Goal: Complete application form

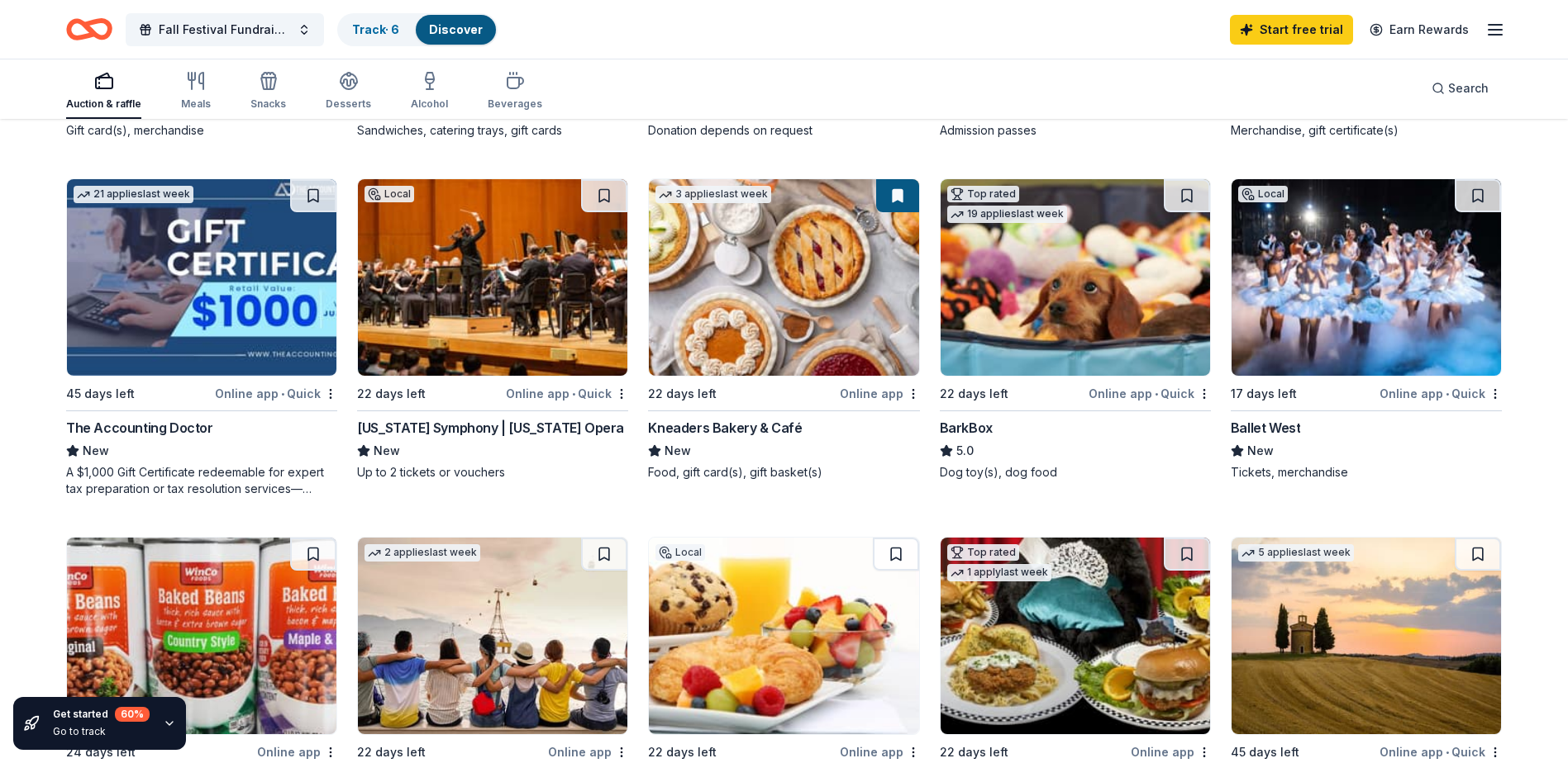
scroll to position [578, 0]
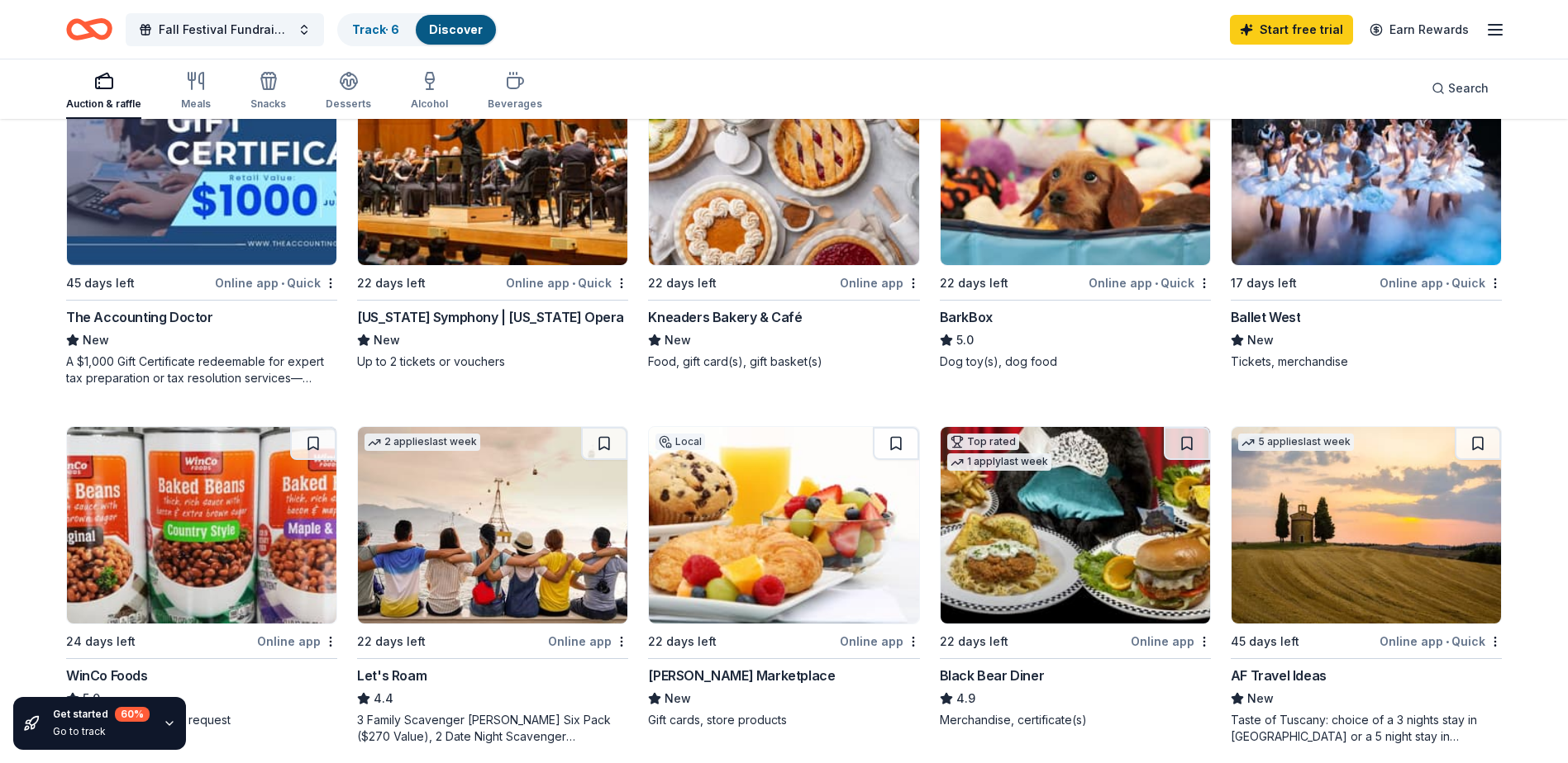
click at [505, 191] on img at bounding box center [492, 166] width 269 height 197
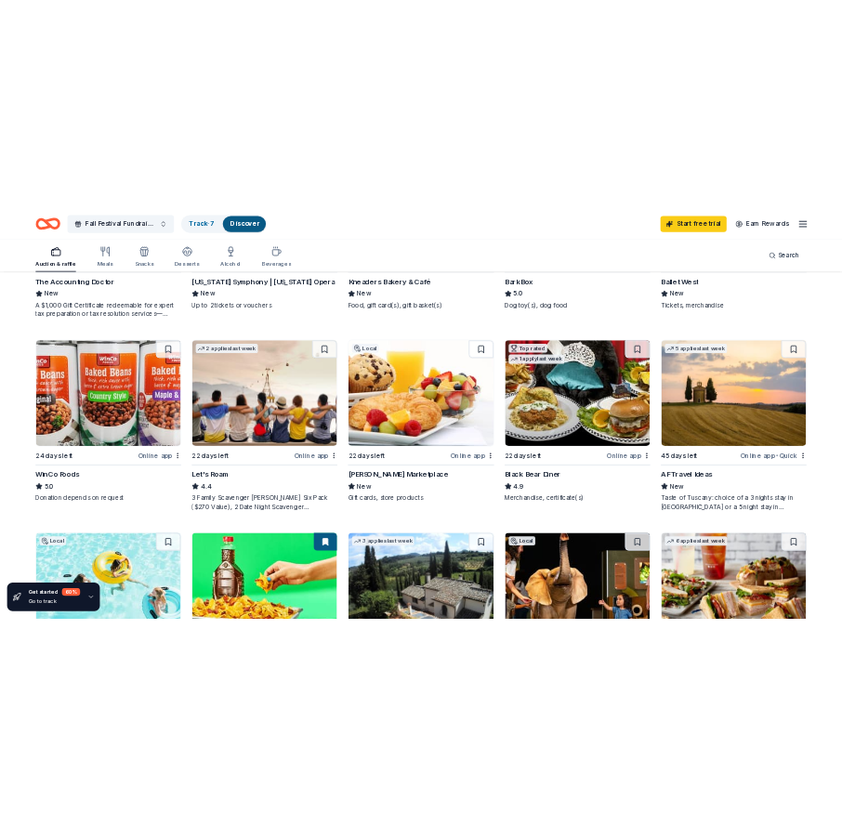
scroll to position [801, 0]
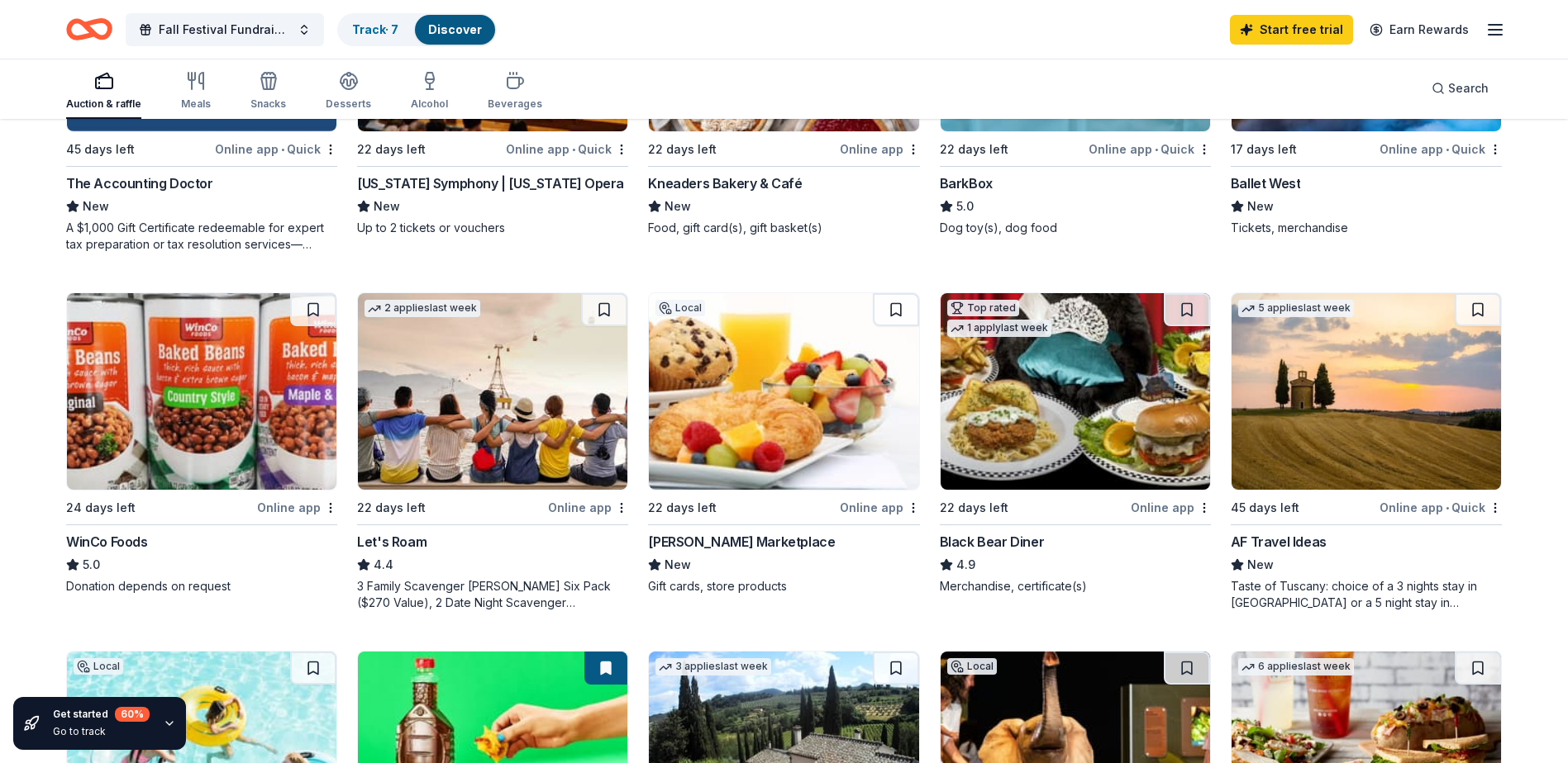
click at [1342, 382] on img at bounding box center [1365, 391] width 269 height 197
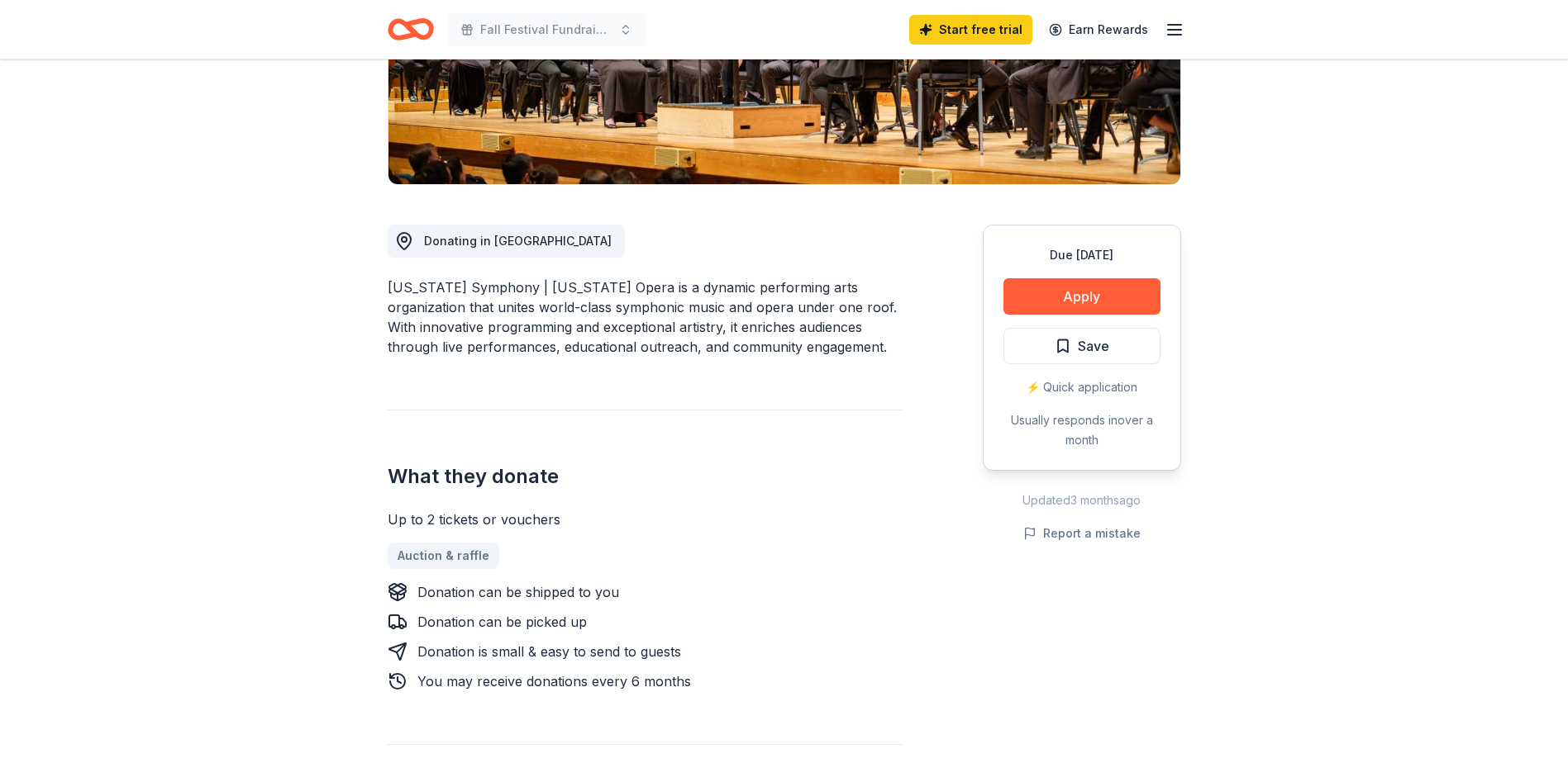
scroll to position [331, 0]
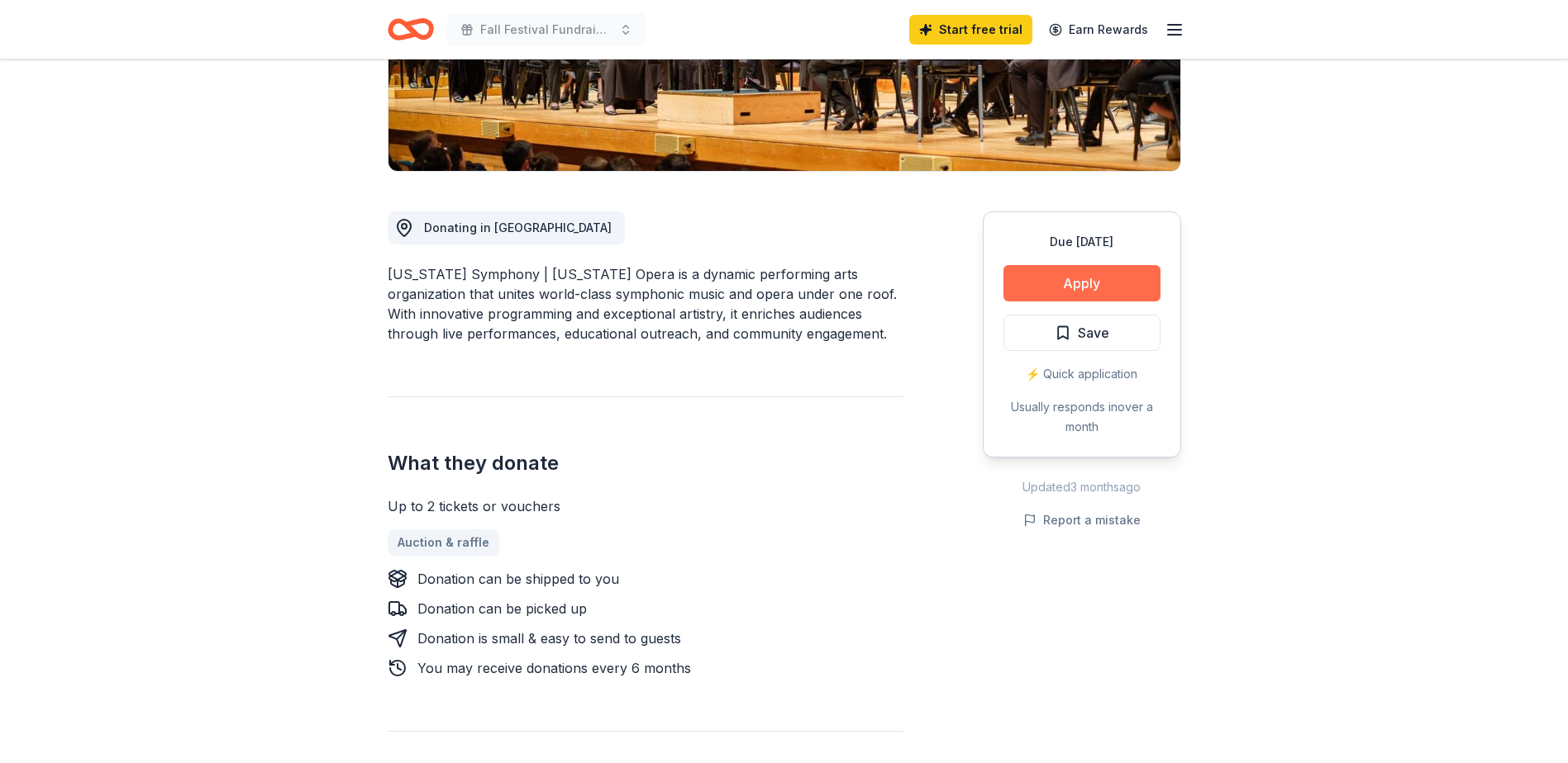
click at [1065, 284] on button "Apply" at bounding box center [1082, 283] width 157 height 36
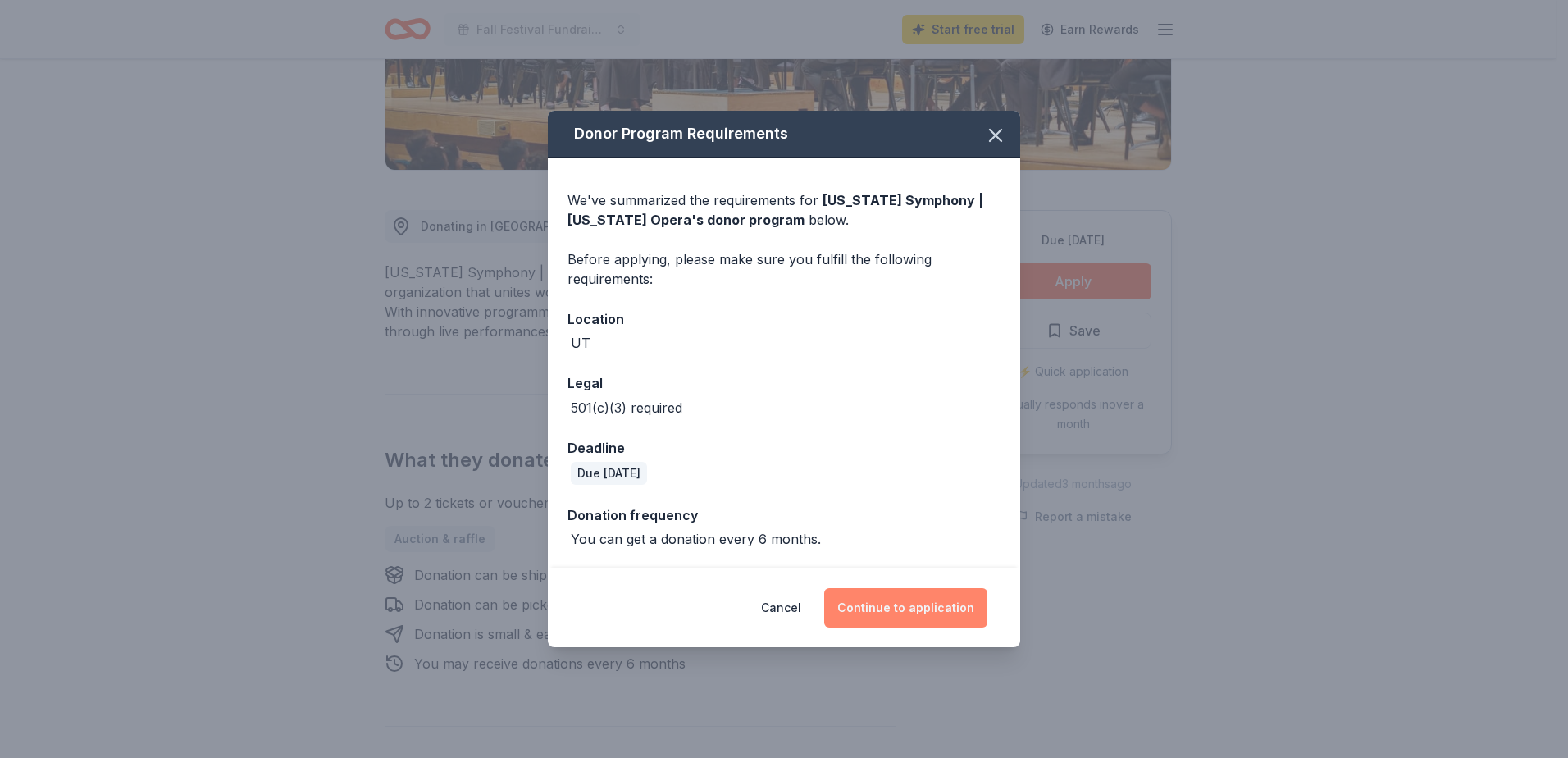
click at [896, 610] on button "Continue to application" at bounding box center [906, 608] width 163 height 40
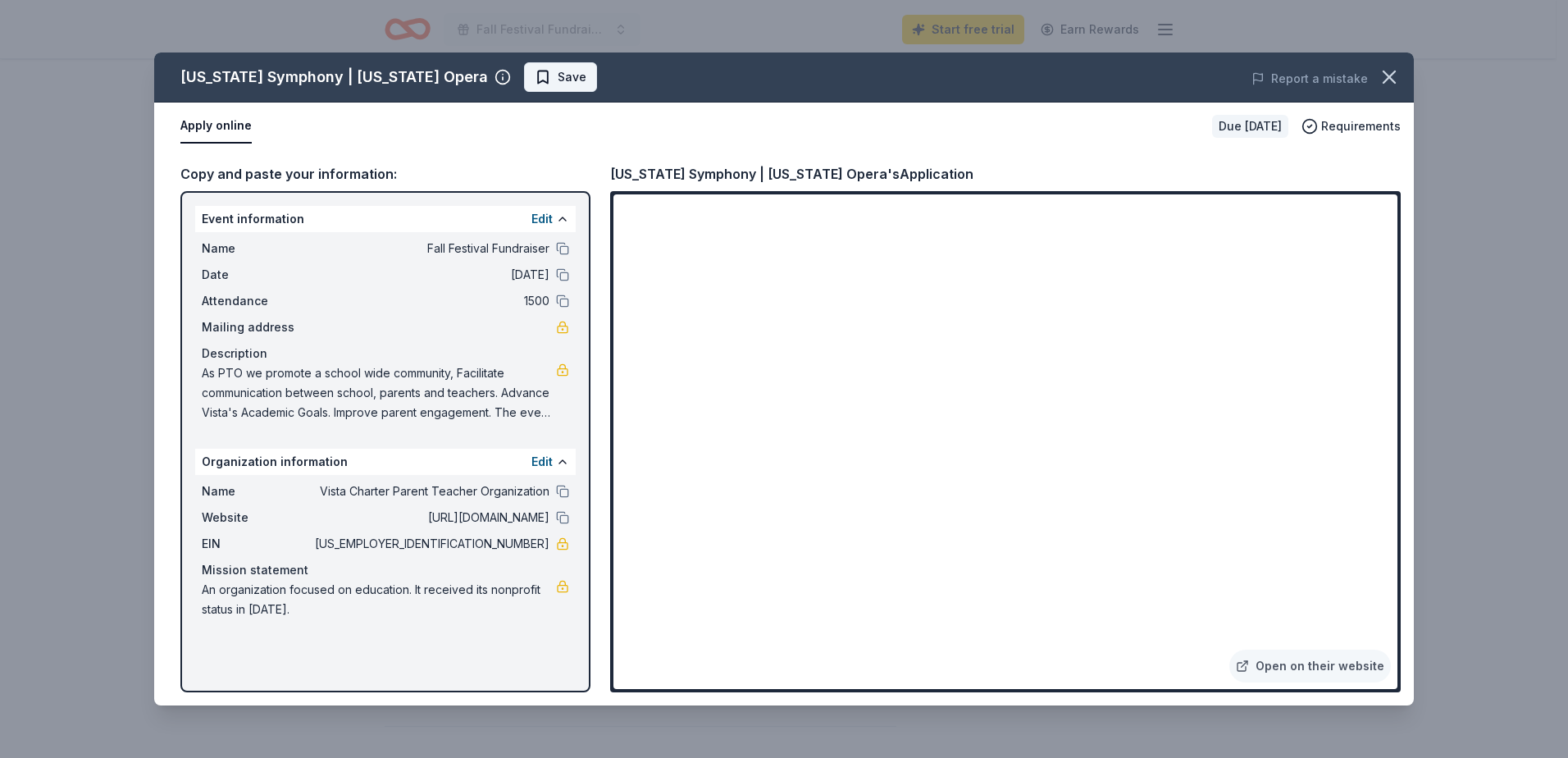
click at [558, 78] on span "Save" at bounding box center [572, 77] width 29 height 19
click at [1391, 71] on icon "button" at bounding box center [1390, 77] width 23 height 23
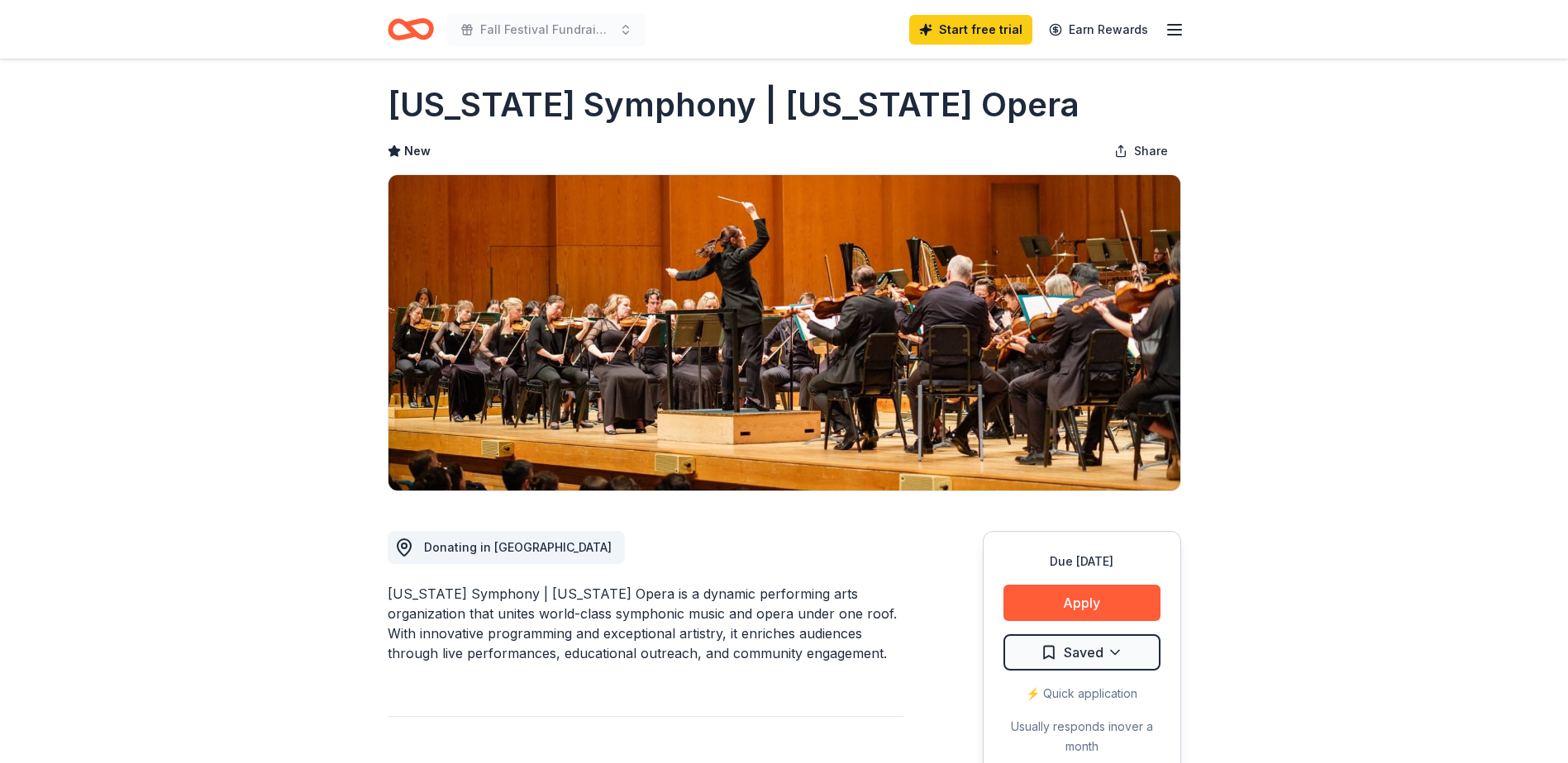
scroll to position [0, 0]
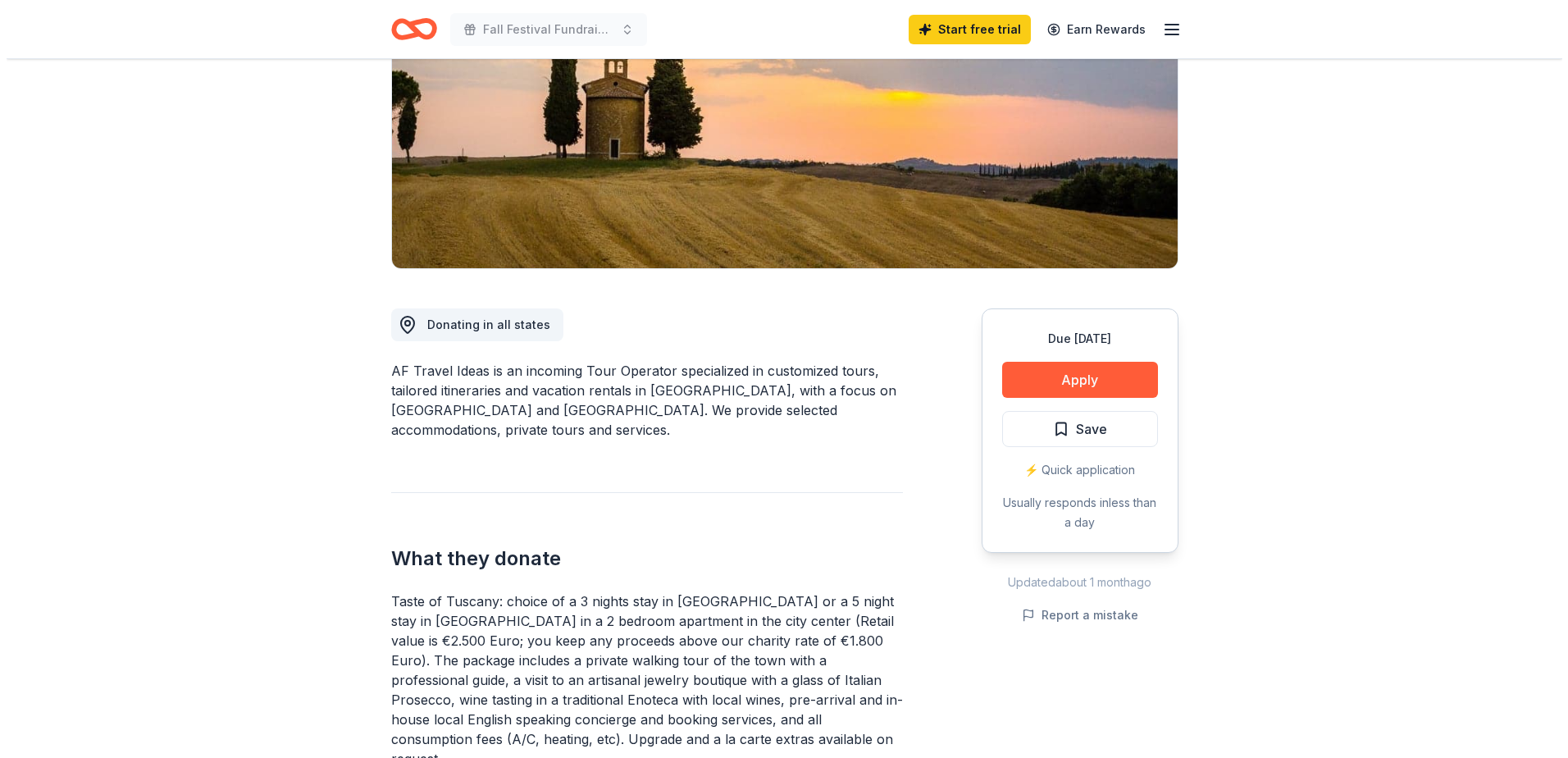
scroll to position [246, 0]
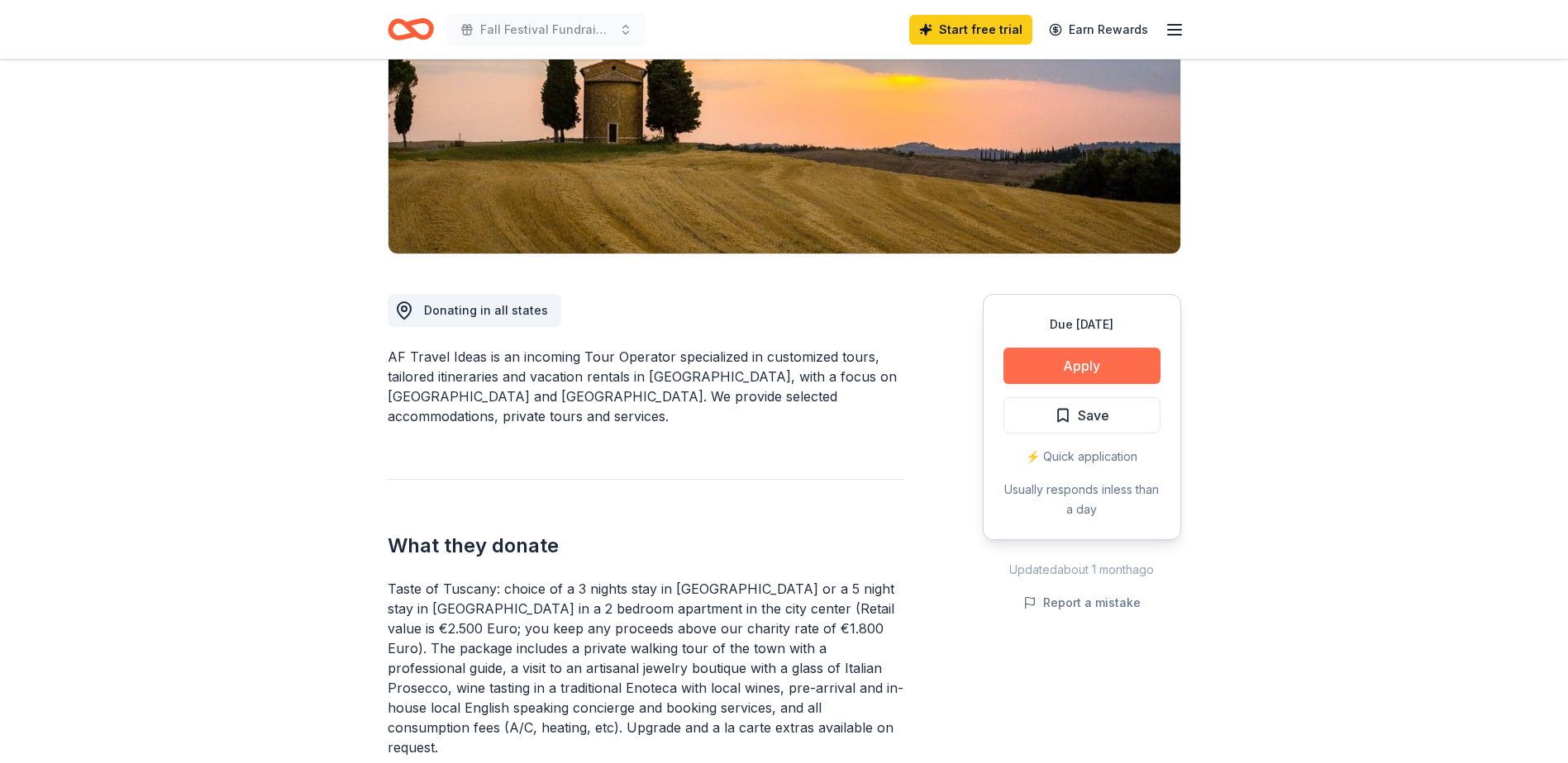
click at [1053, 364] on button "Apply" at bounding box center [1082, 365] width 157 height 36
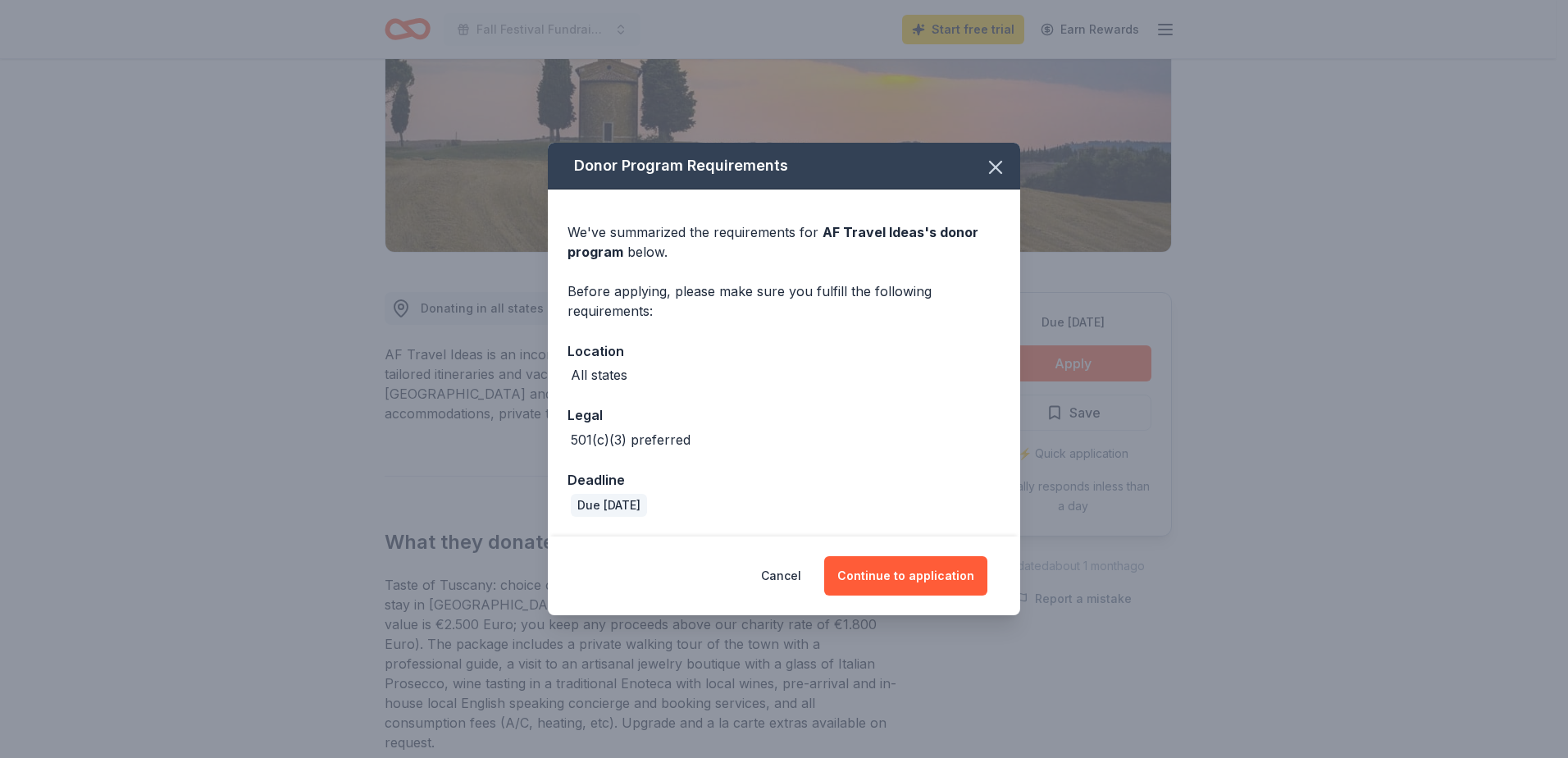
click at [609, 377] on div "All states" at bounding box center [599, 375] width 57 height 19
click at [916, 573] on button "Continue to application" at bounding box center [906, 576] width 163 height 40
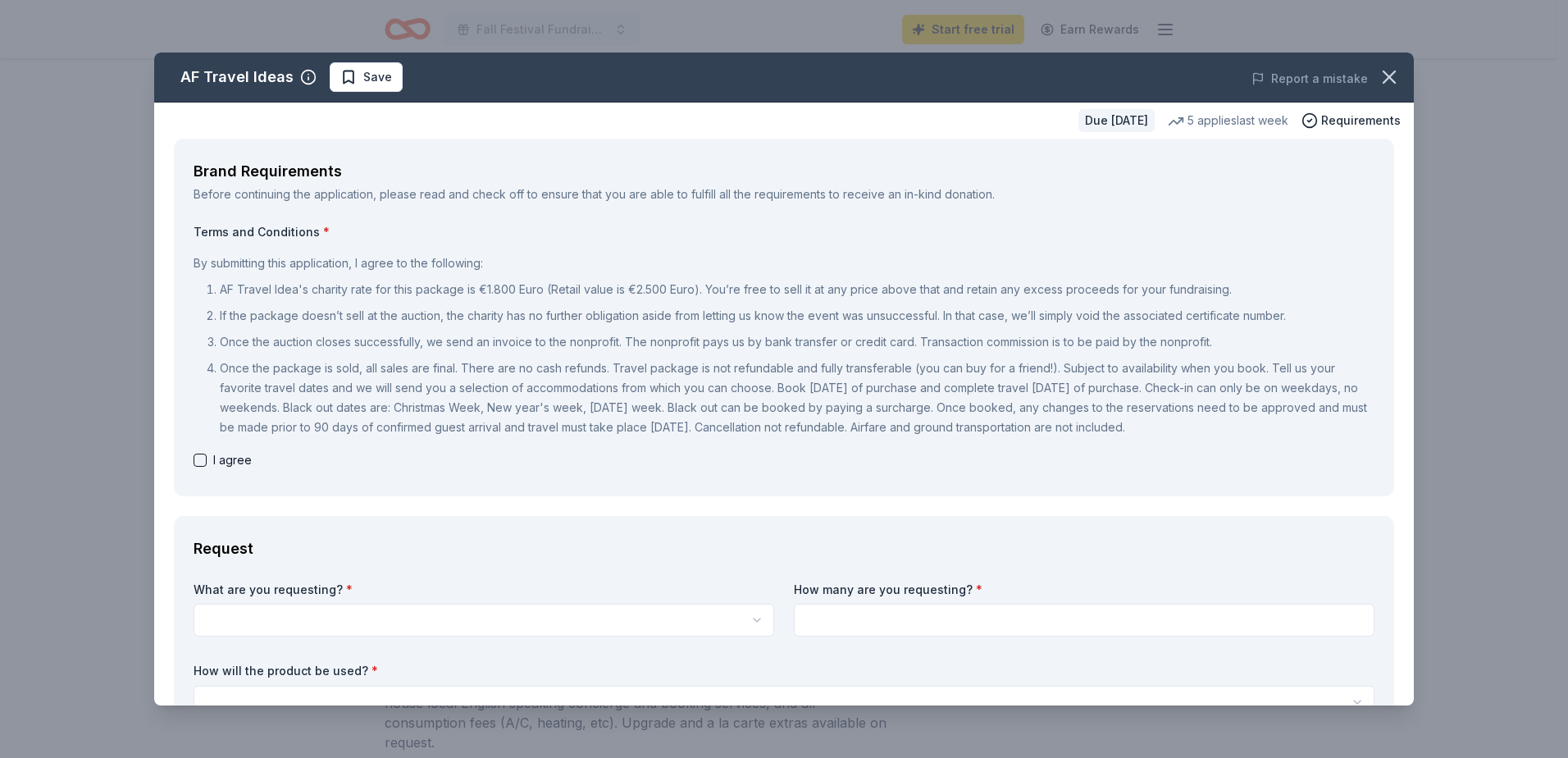
scroll to position [0, 0]
click at [295, 614] on html "Fall Festival Fundraiser Start free trial Earn Rewards Due [DATE] Share AF Trav…" at bounding box center [784, 379] width 1568 height 758
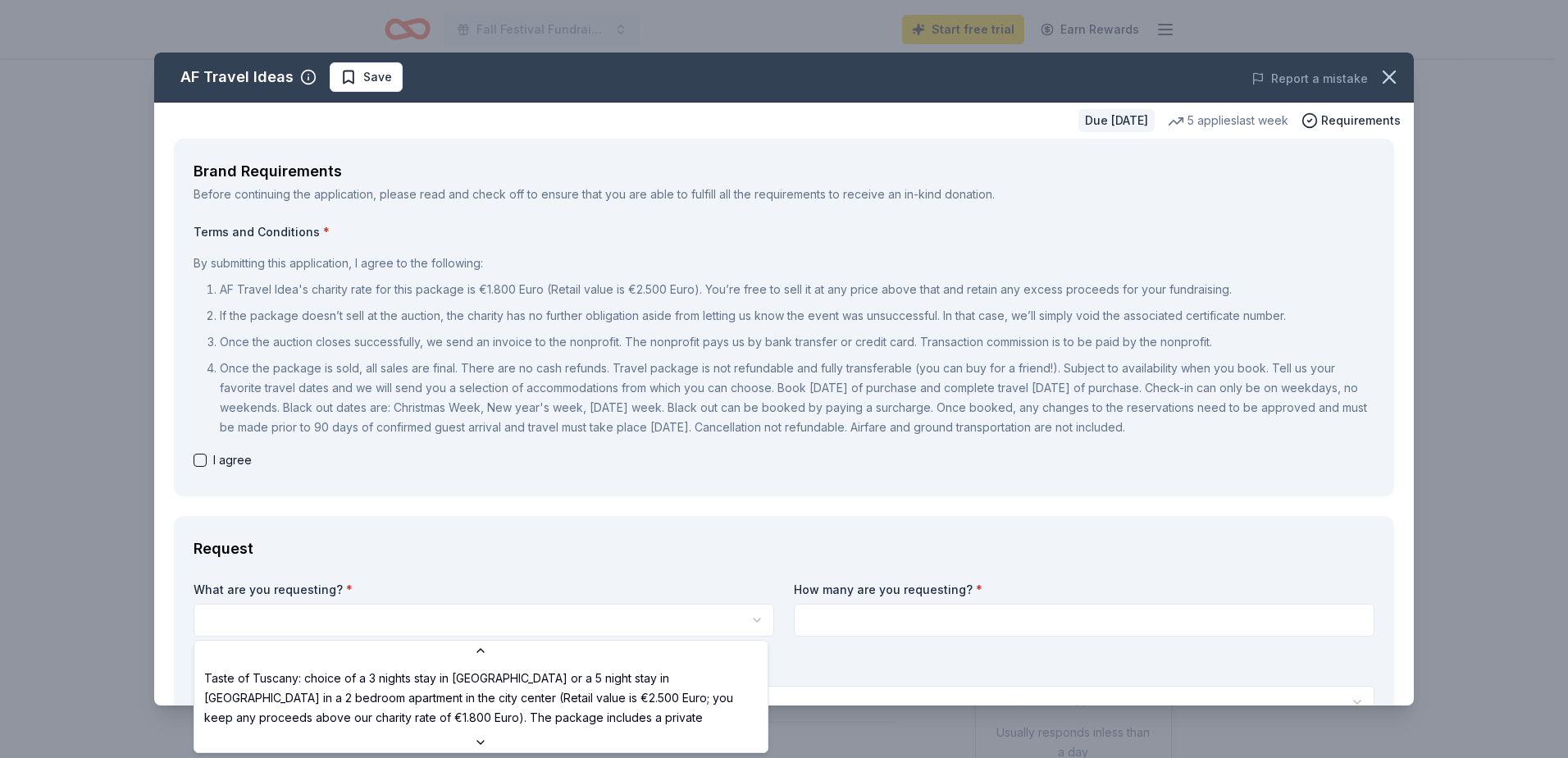
click at [295, 613] on html "Fall Festival Fundraiser Start free trial Earn Rewards Due [DATE] Share AF Trav…" at bounding box center [784, 379] width 1568 height 758
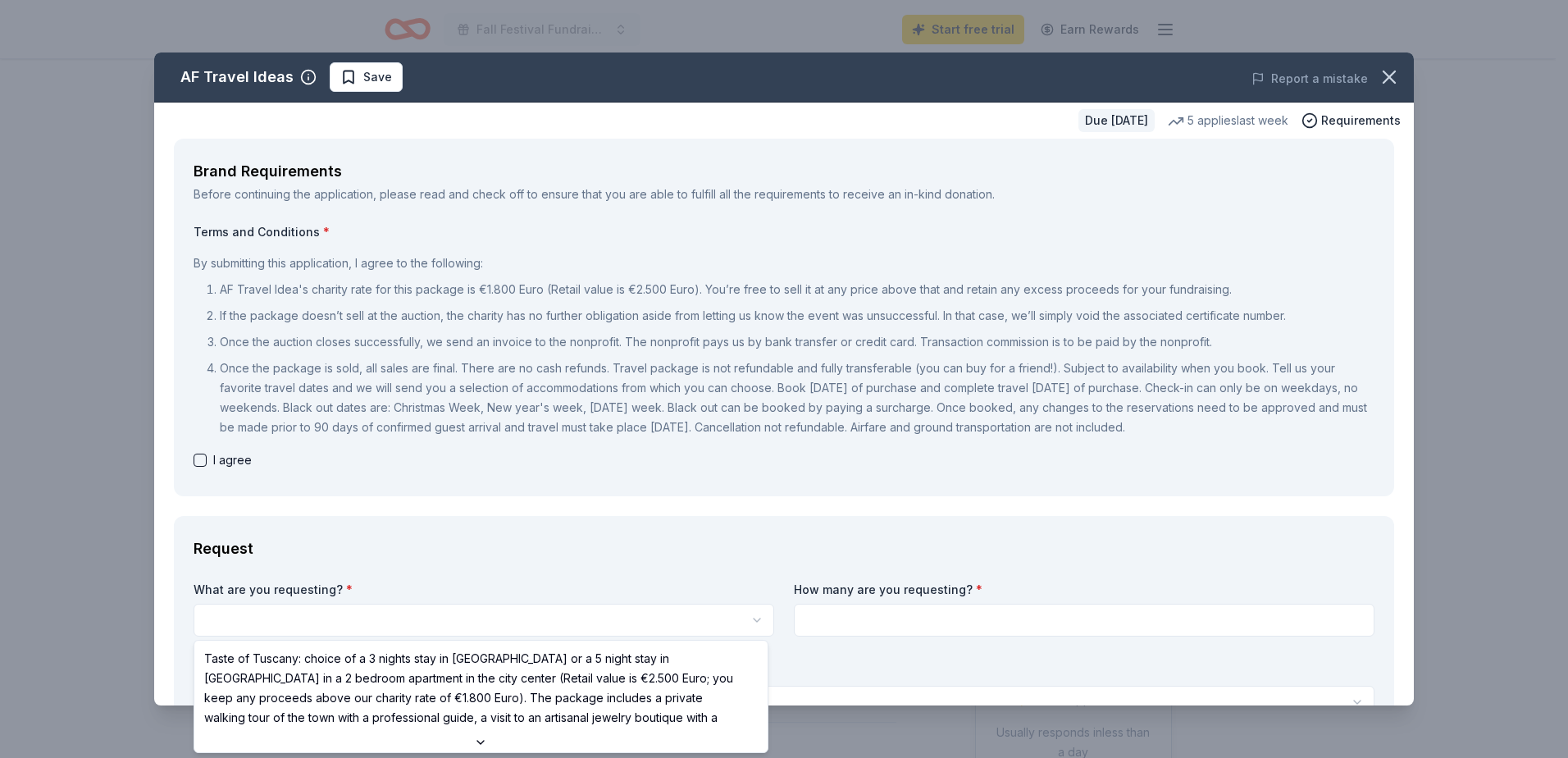
select select "Taste of Tuscany: choice of a 3 nights stay in [GEOGRAPHIC_DATA] or a 5 night s…"
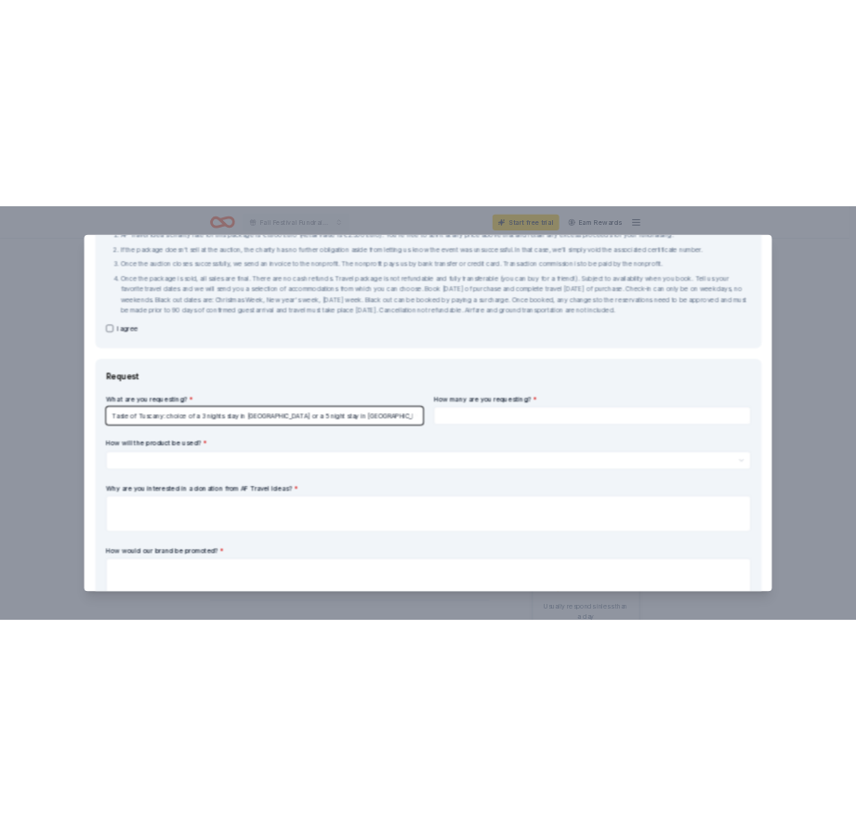
scroll to position [279, 0]
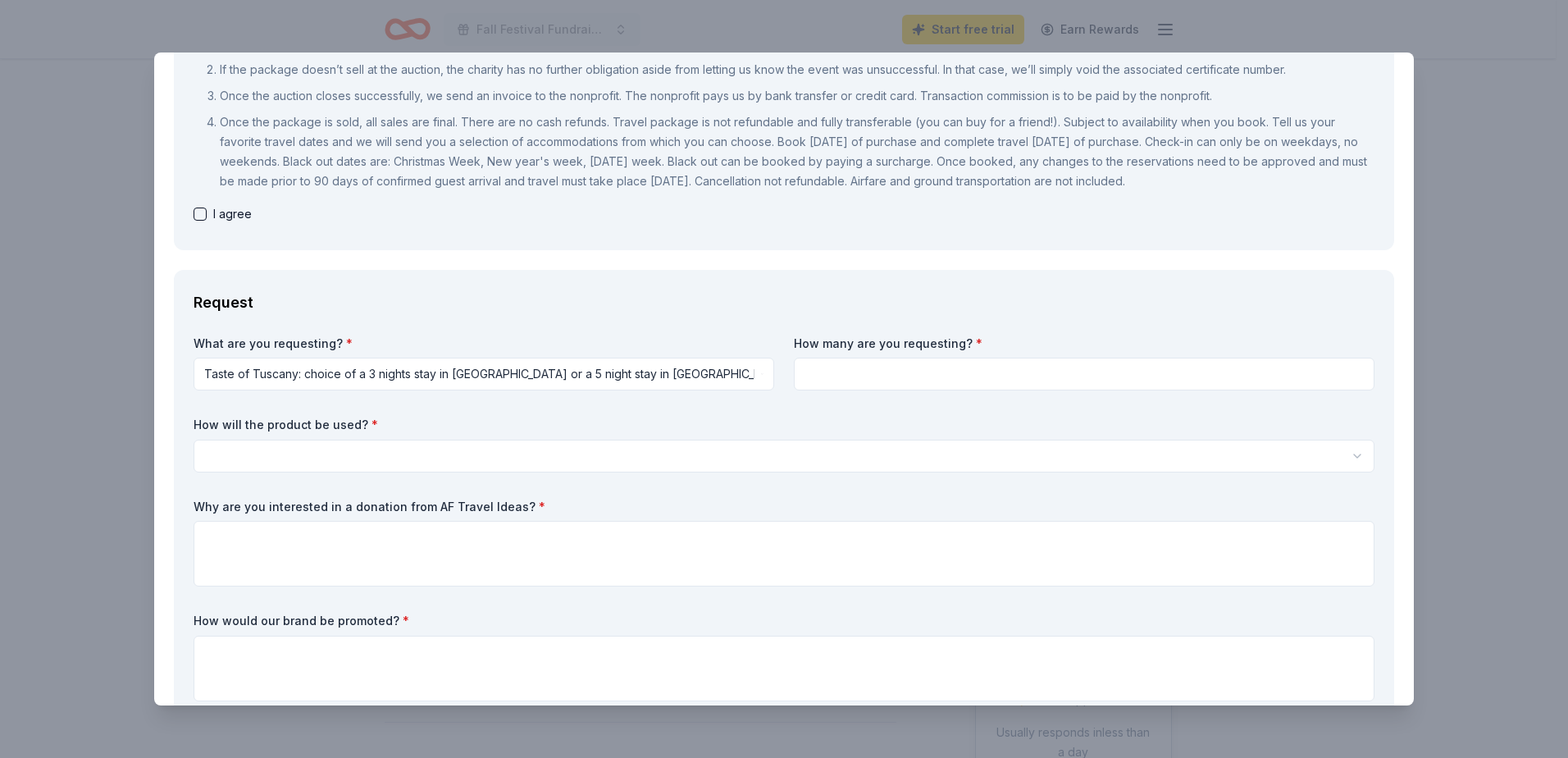
click at [873, 370] on input at bounding box center [1084, 374] width 581 height 33
type input "1"
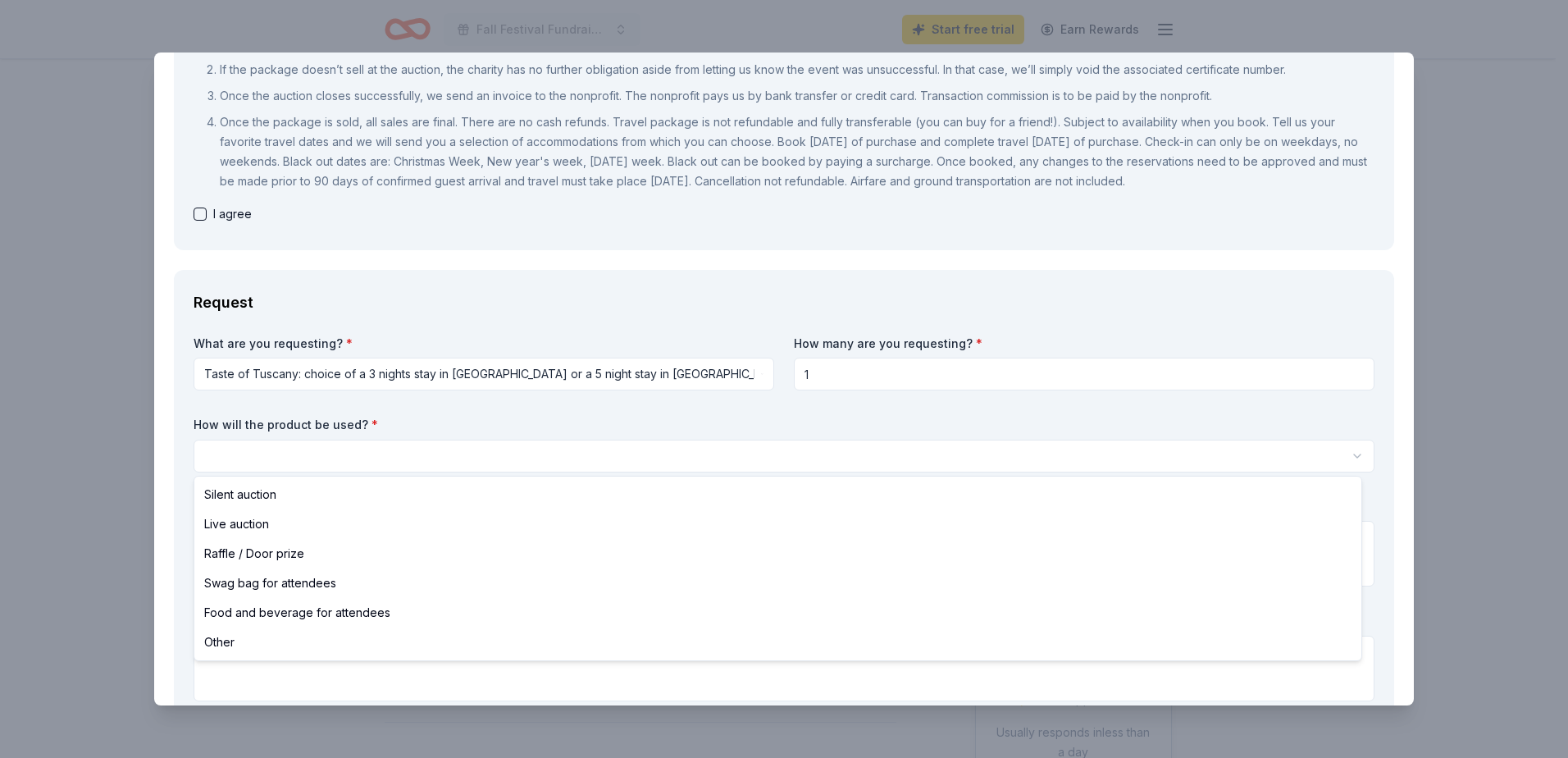
click at [390, 454] on html "Fall Festival Fundraiser Start free trial Earn Rewards Due [DATE] Share AF Trav…" at bounding box center [784, 379] width 1568 height 758
select select "silentAuction"
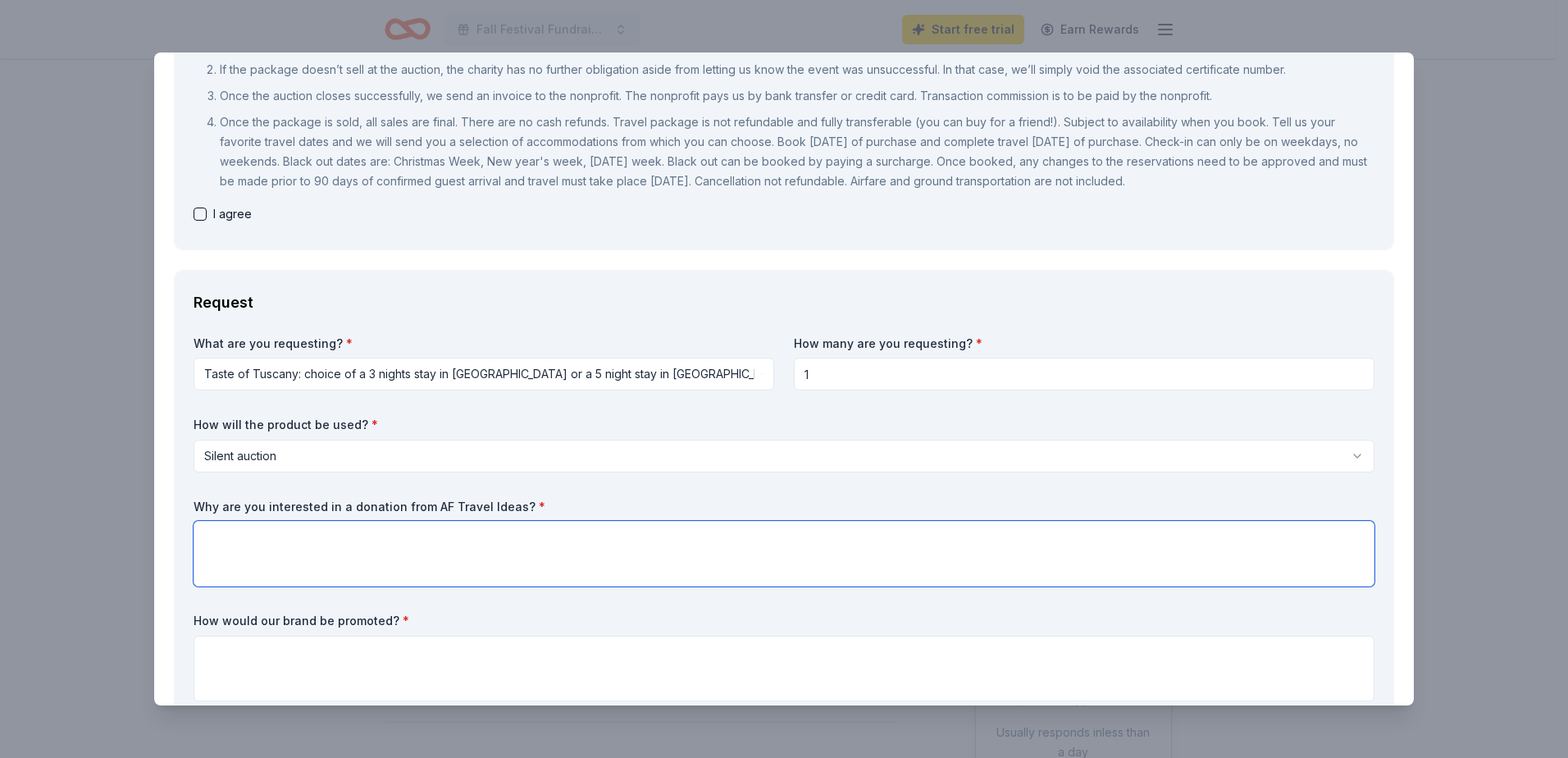
click at [384, 552] on textarea at bounding box center [784, 554] width 1181 height 65
type textarea "We are"
drag, startPoint x: 274, startPoint y: 544, endPoint x: 188, endPoint y: 540, distance: 86.1
click at [188, 540] on div "Request What are you requesting? * Taste of Tuscany: choice of a 3 nights stay …" at bounding box center [784, 499] width 1220 height 458
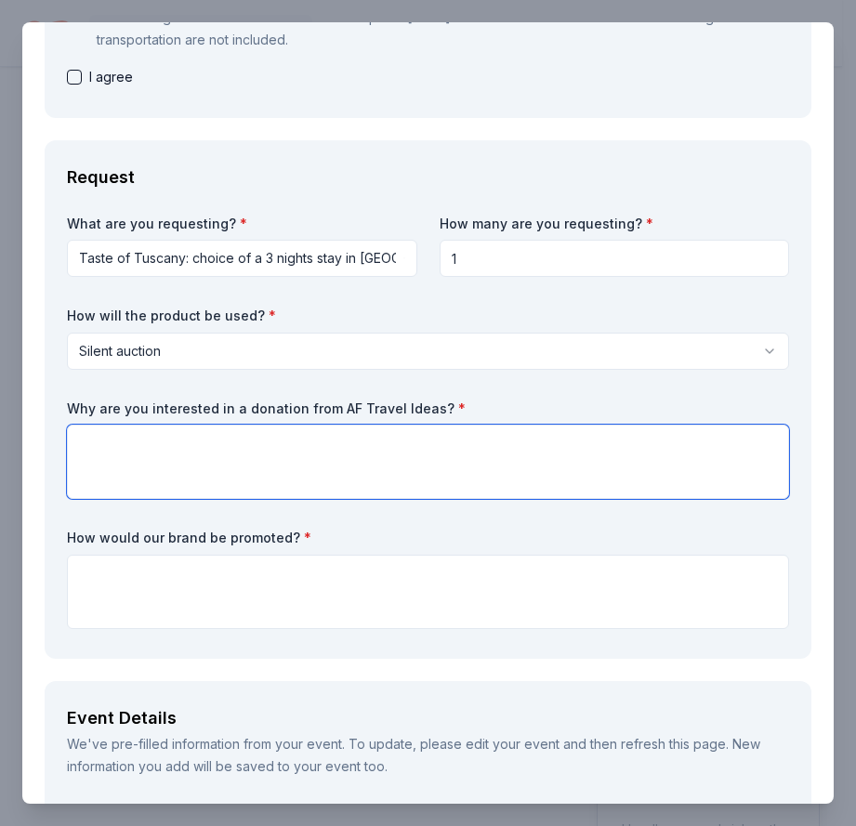
scroll to position [650, 0]
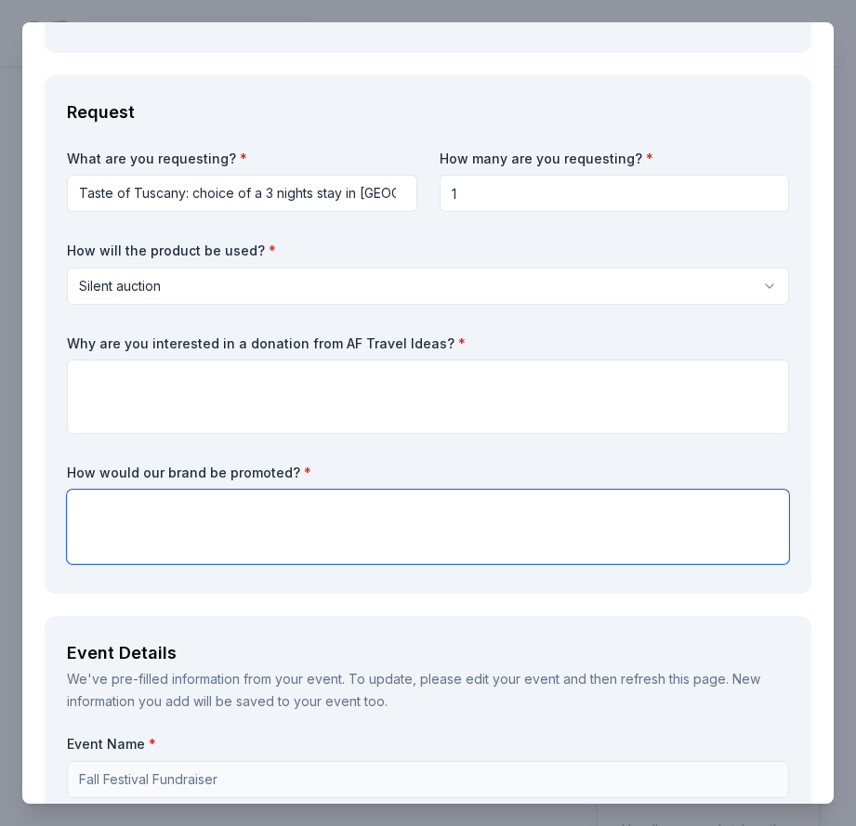
click at [193, 513] on textarea at bounding box center [428, 527] width 722 height 74
drag, startPoint x: 207, startPoint y: 510, endPoint x: 155, endPoint y: 512, distance: 52.1
click at [155, 512] on textarea "We promote you with Comany Name with contact details" at bounding box center [428, 527] width 722 height 74
click at [421, 510] on textarea "We promote your Company Name with contact details" at bounding box center [428, 527] width 722 height 74
type textarea "We promote your Company Name with contact details along with social media tags."
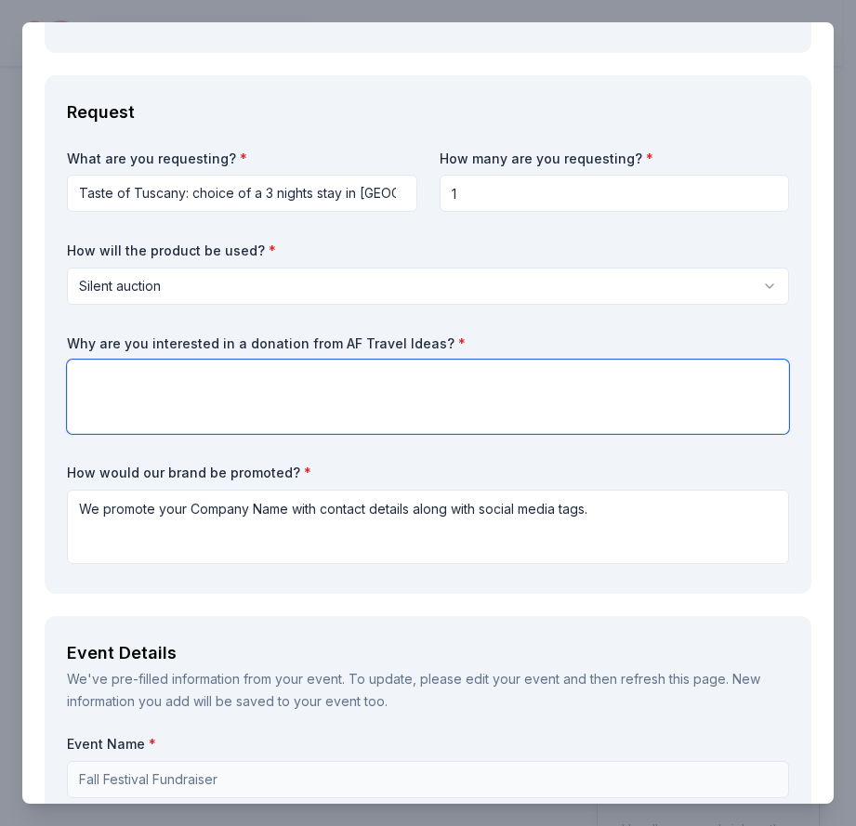
paste textarea "The Vista Charter School Parent Teacher Organization is looking for donations f…"
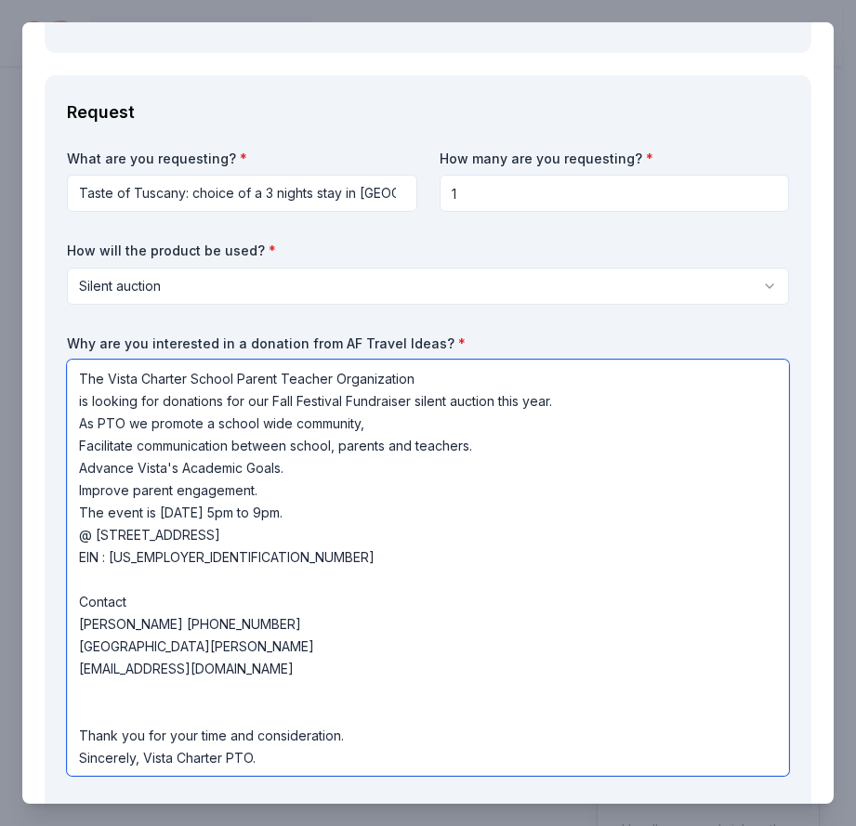
click at [256, 491] on textarea "The Vista Charter School Parent Teacher Organization is looking for donations f…" at bounding box center [428, 568] width 722 height 416
click at [375, 427] on textarea "The Vista Charter School Parent Teacher Organization is looking for donations f…" at bounding box center [428, 568] width 722 height 416
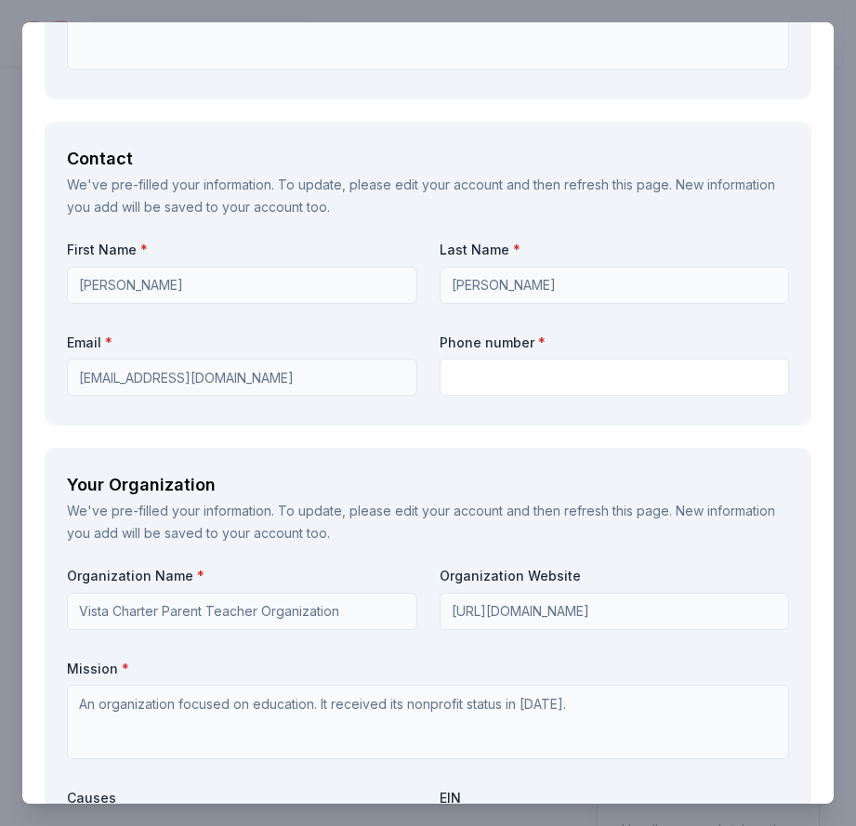
scroll to position [2509, 0]
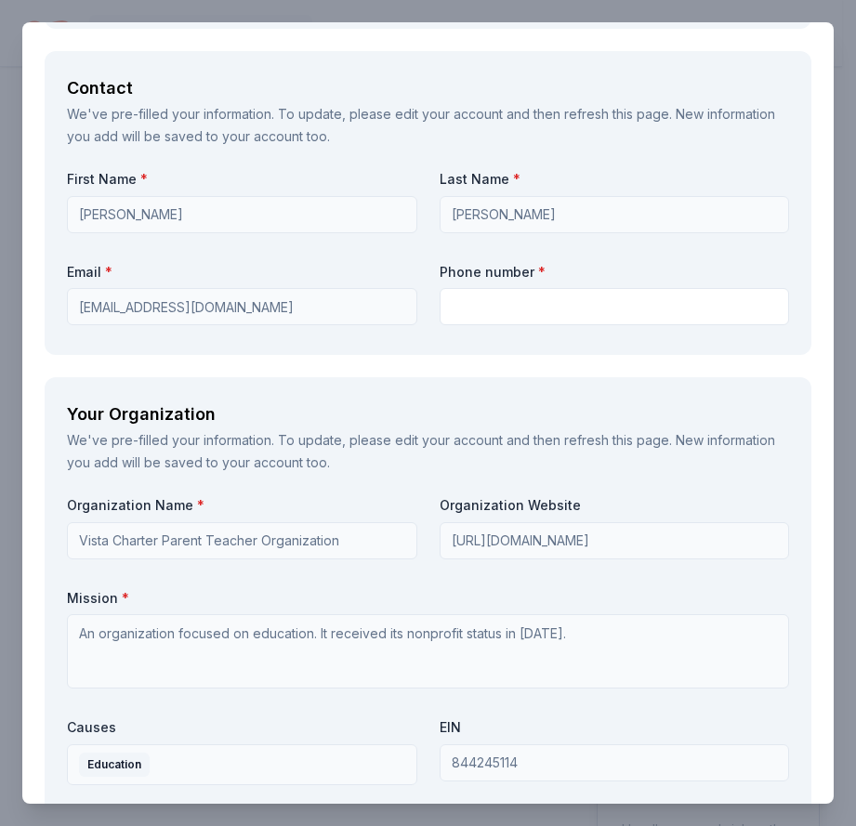
type textarea "The Vista Charter School Parent Teacher Organization is looking for donations f…"
click at [521, 303] on input "text" at bounding box center [614, 306] width 350 height 37
type input "3077080398"
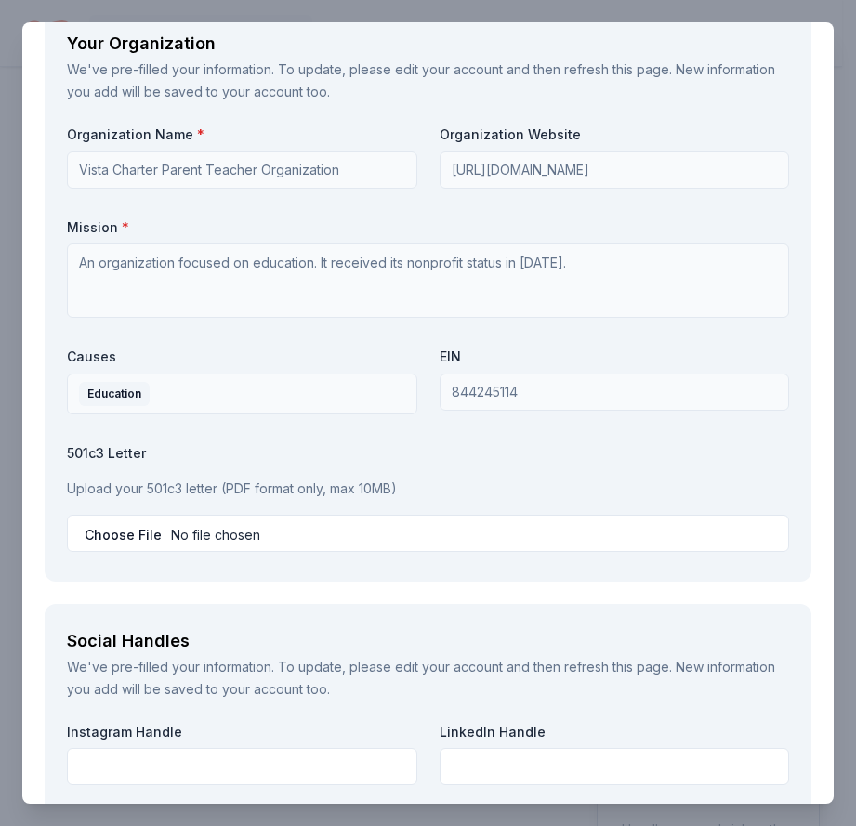
scroll to position [2880, 0]
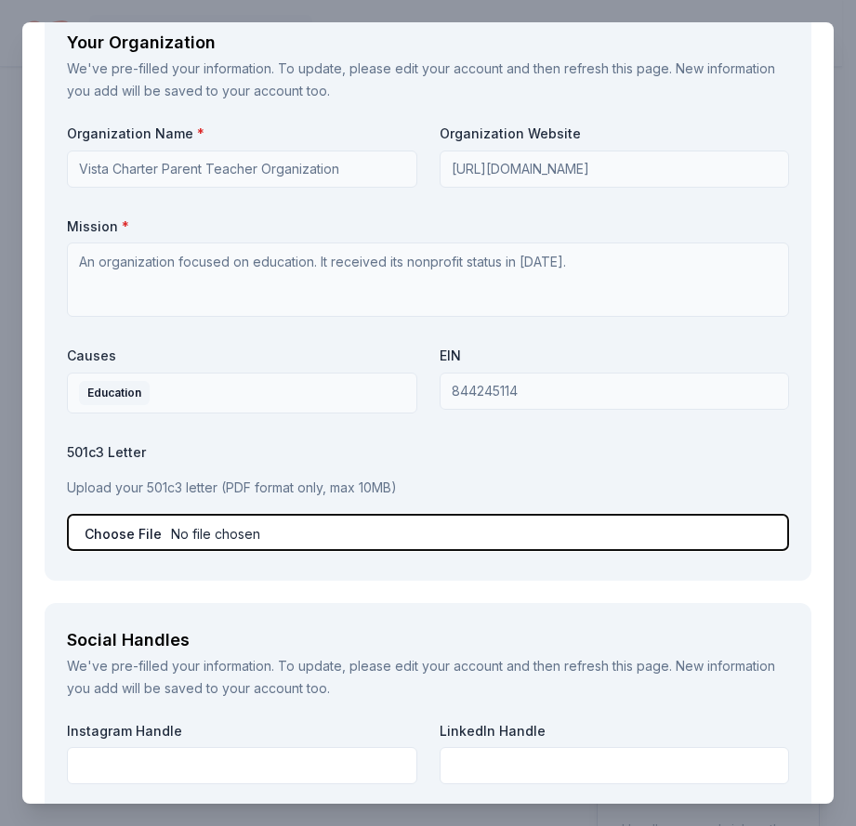
click at [151, 533] on input "file" at bounding box center [428, 532] width 722 height 37
type input "C:\fakepath\donation-receipt.pdf"
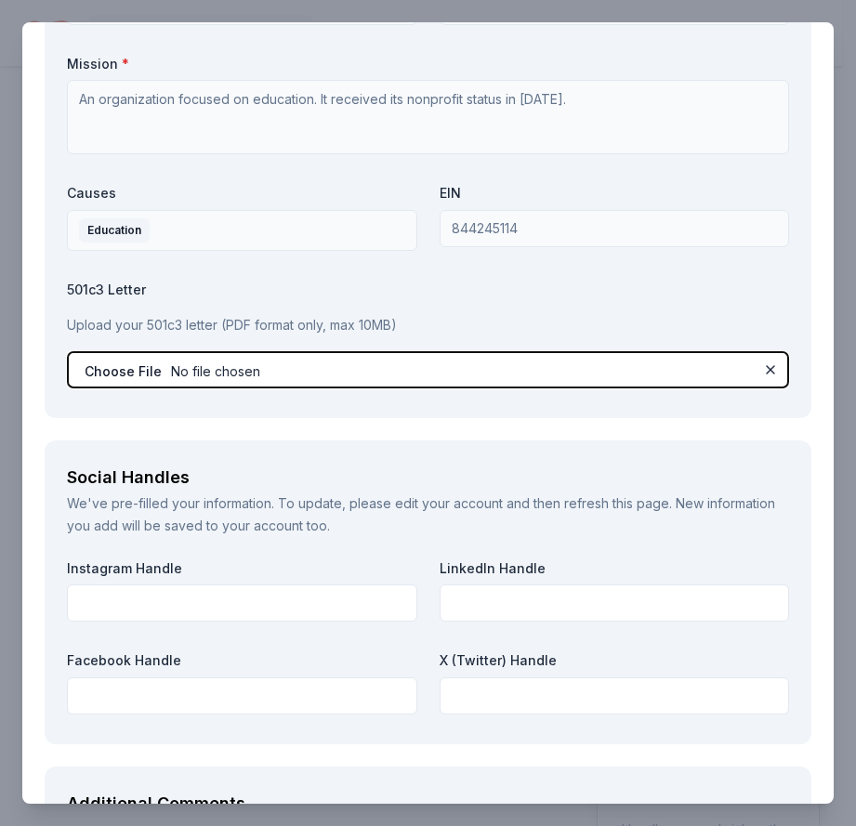
scroll to position [3066, 0]
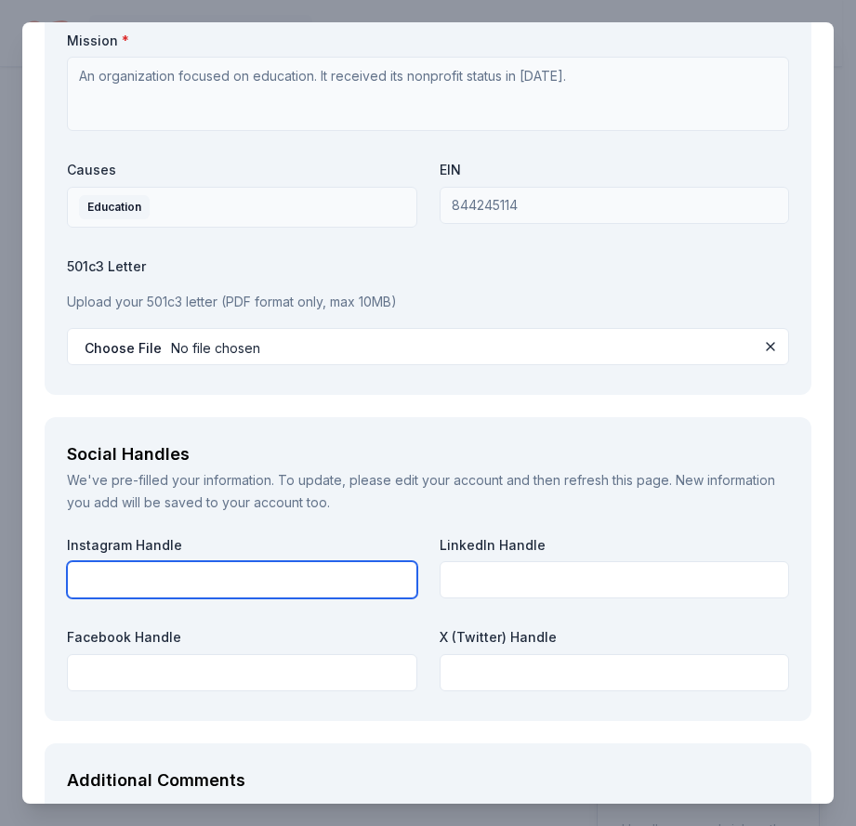
click at [141, 571] on input "text" at bounding box center [242, 579] width 350 height 37
click at [149, 566] on input "text" at bounding box center [242, 579] width 350 height 37
type input "@vistapto"
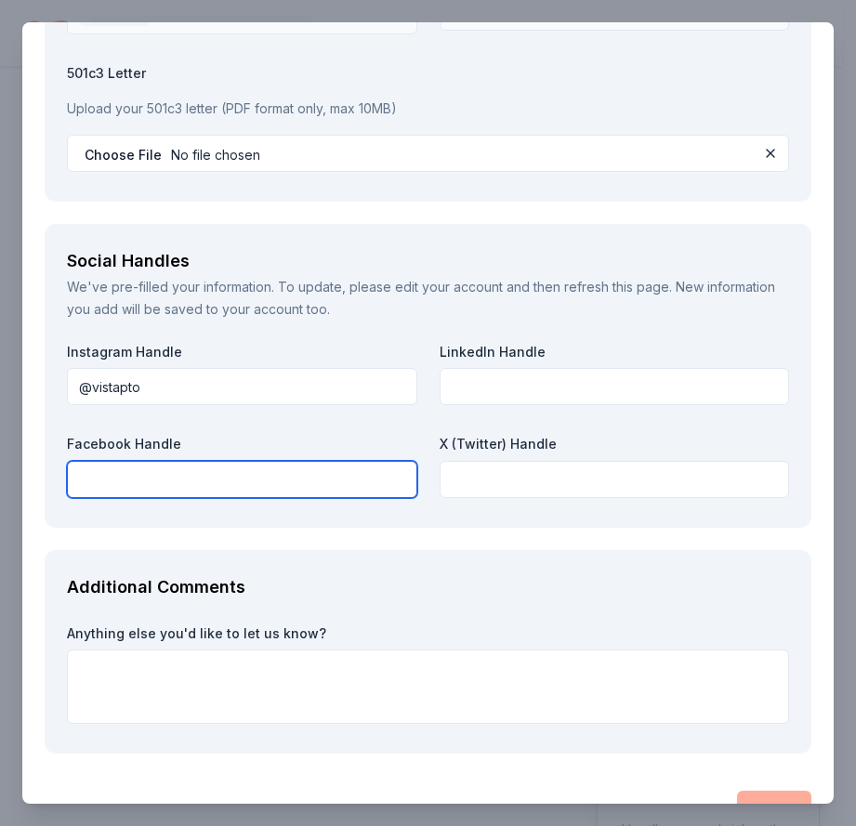
scroll to position [3306, 0]
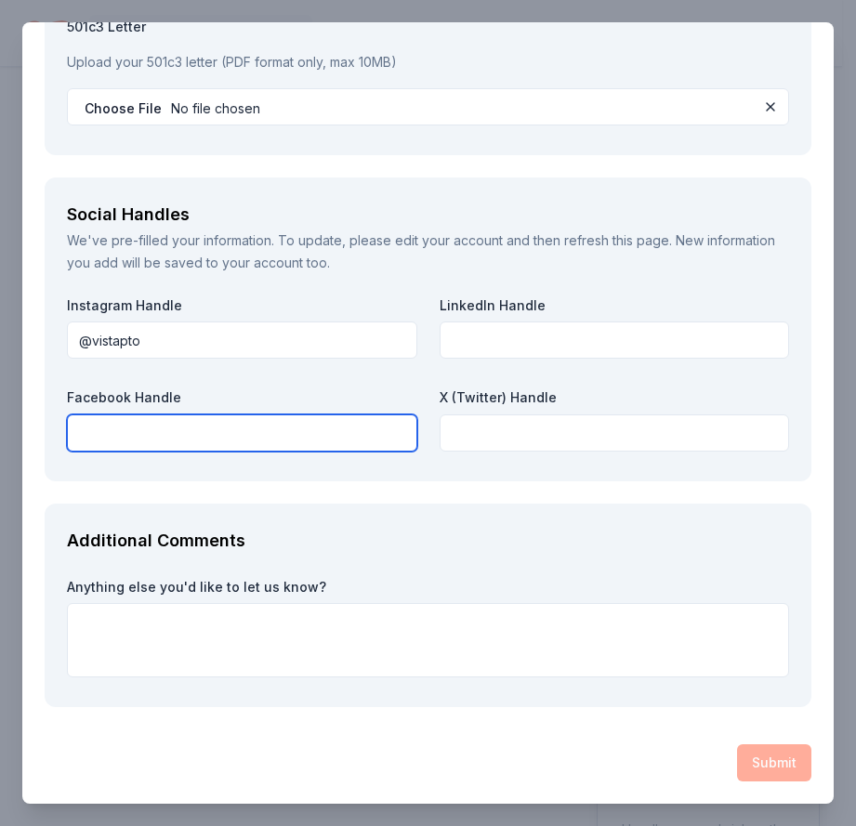
paste input "[URL][DOMAIN_NAME]"
drag, startPoint x: 149, startPoint y: 438, endPoint x: 0, endPoint y: 427, distance: 149.0
click at [0, 427] on div "AF Travel Ideas Save Due [DATE] 5 applies last week Requirements Brand Requirem…" at bounding box center [428, 413] width 856 height 826
type input "n"
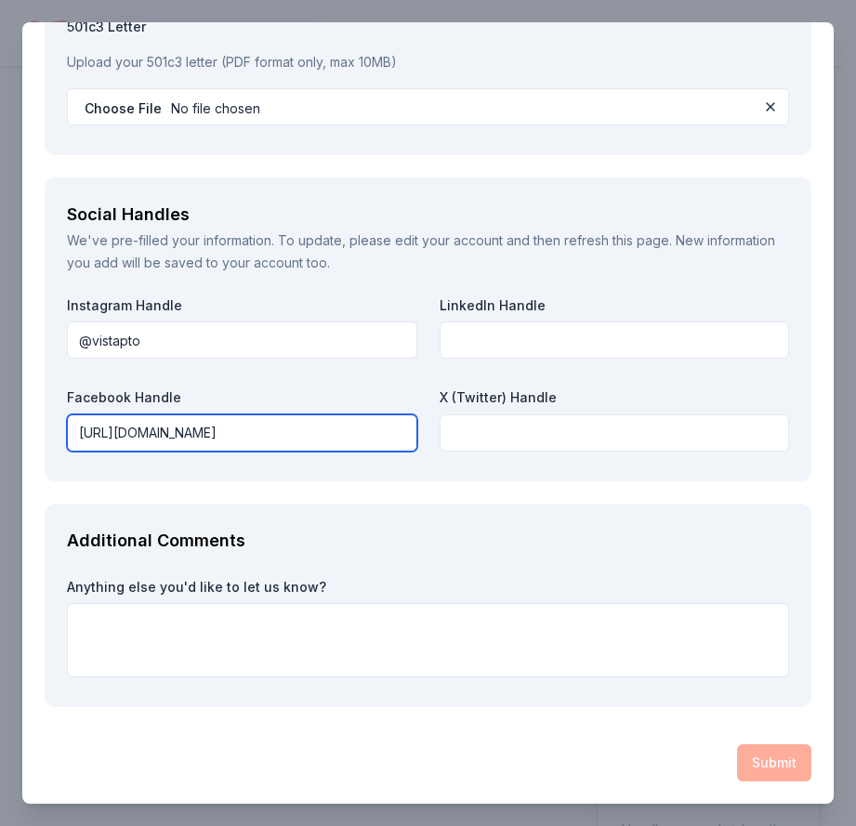
type input "[URL][DOMAIN_NAME]"
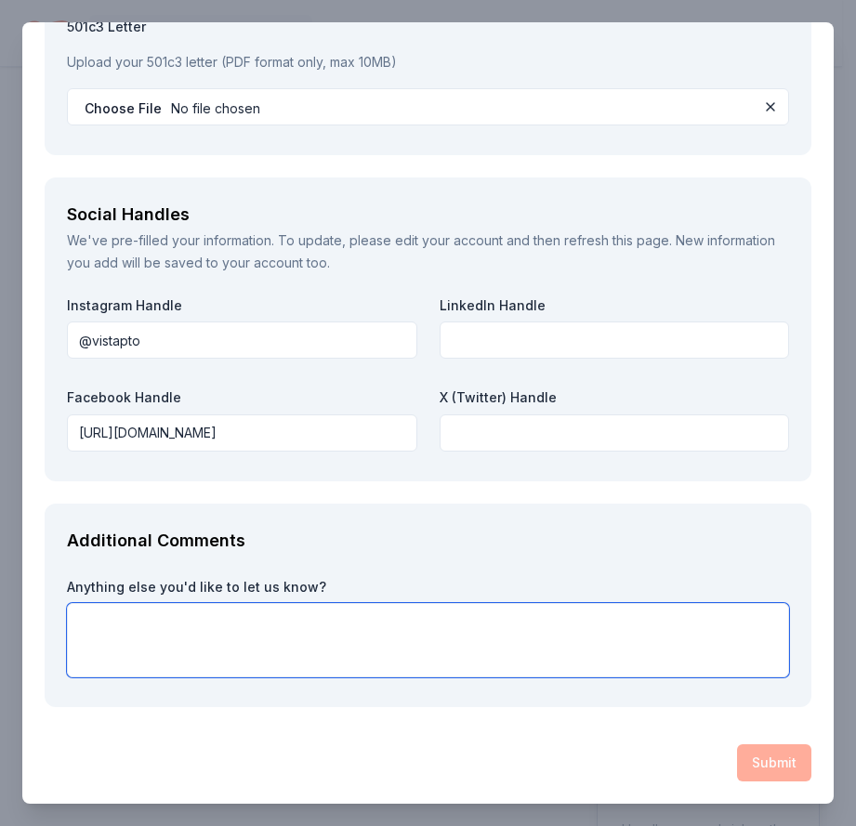
click at [240, 622] on textarea at bounding box center [428, 640] width 722 height 74
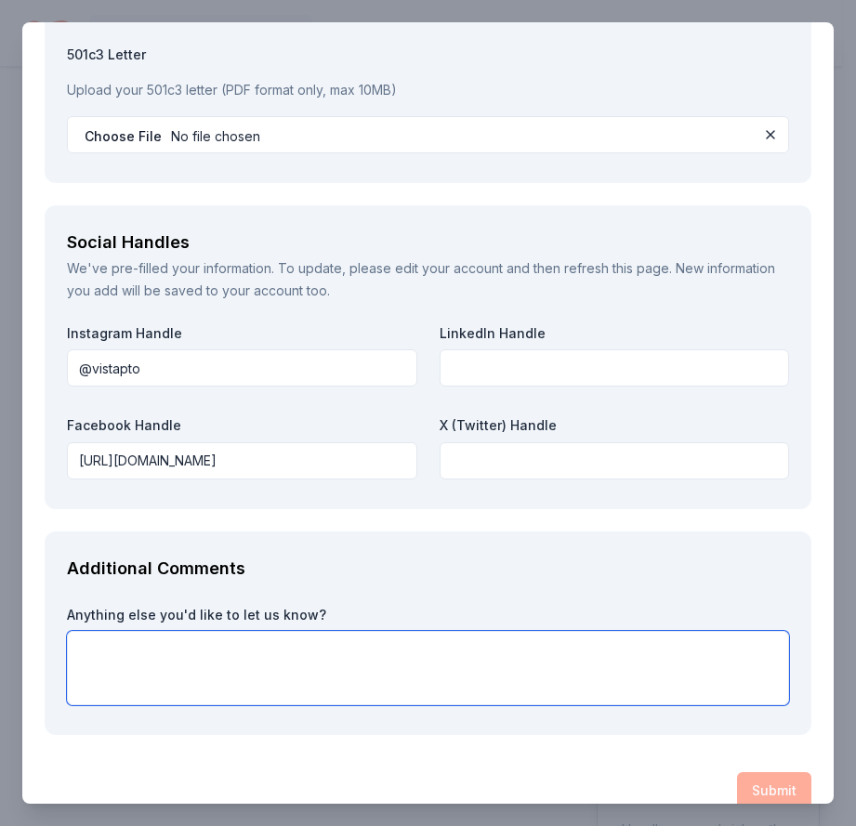
scroll to position [3306, 0]
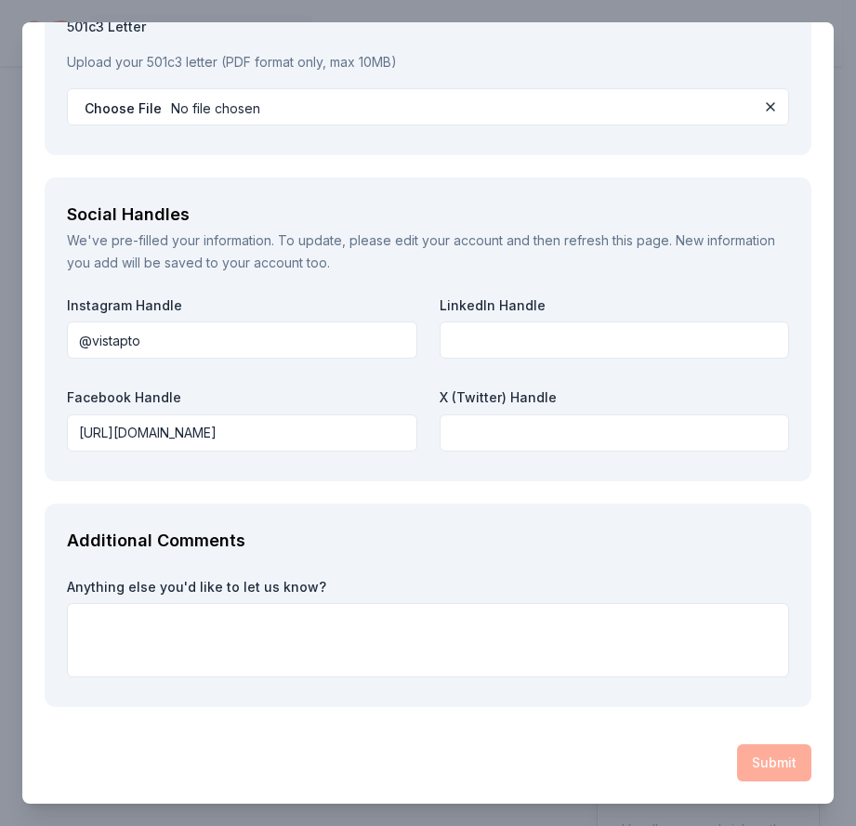
click at [754, 766] on div "Submit" at bounding box center [428, 762] width 767 height 37
click at [468, 579] on label "Anything else you'd like to let us know?" at bounding box center [428, 587] width 722 height 19
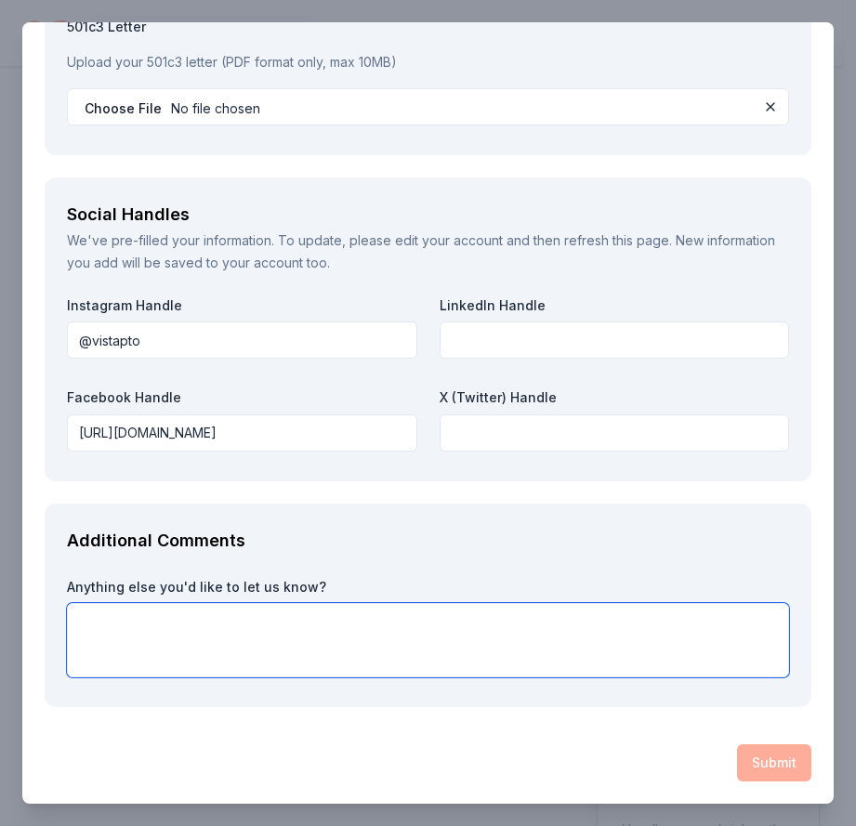
click at [440, 644] on textarea at bounding box center [428, 640] width 722 height 74
click at [262, 630] on textarea at bounding box center [428, 640] width 722 height 74
type textarea "W"
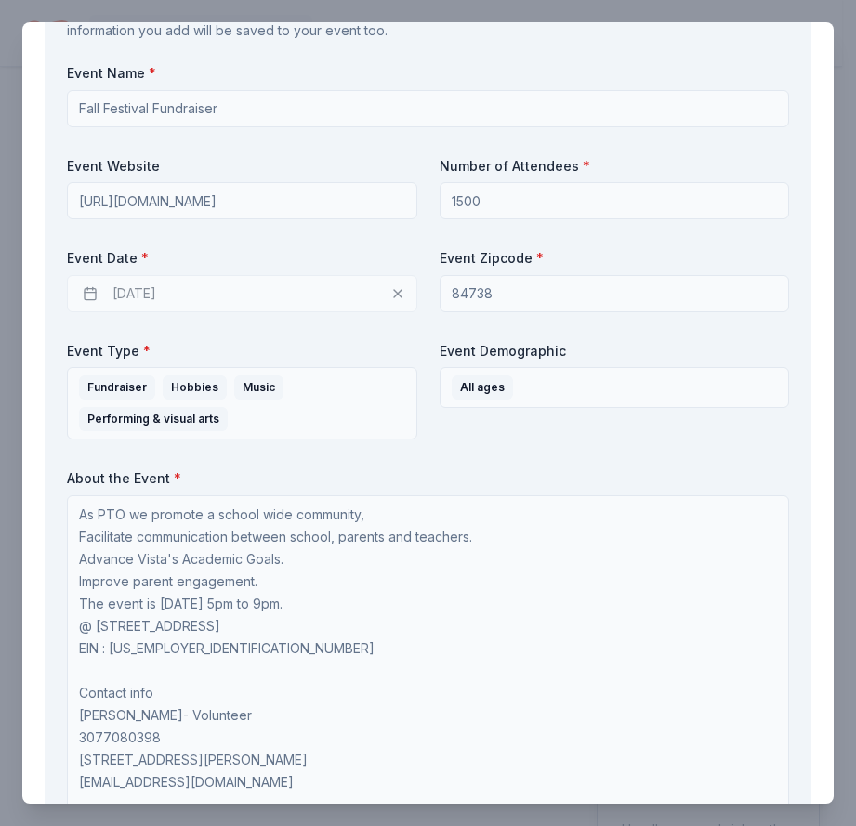
scroll to position [1633, 0]
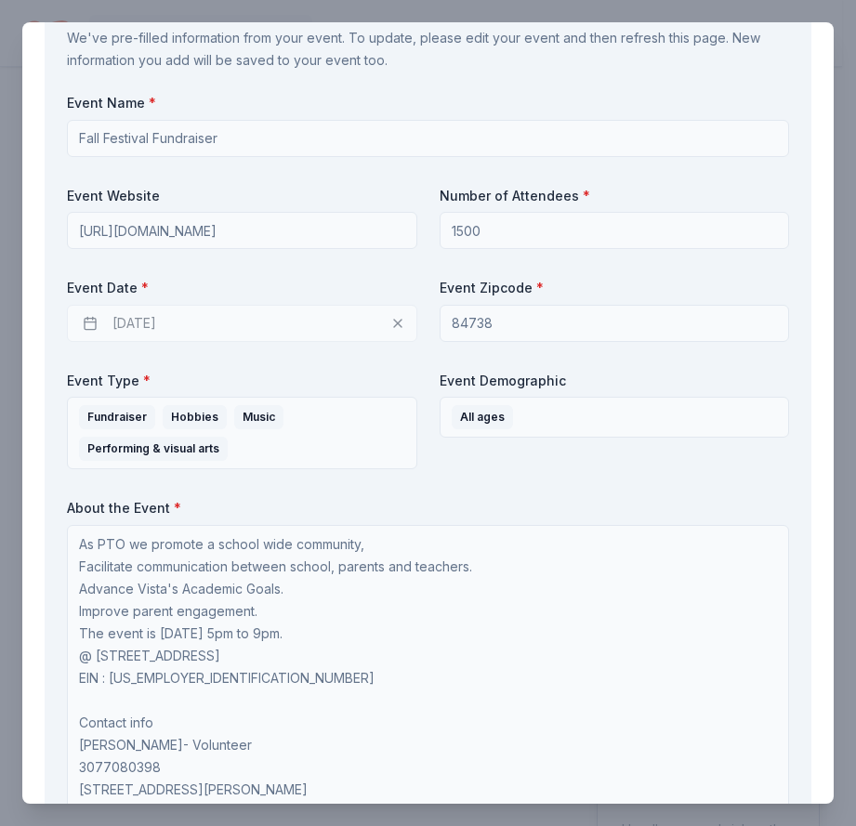
click at [203, 322] on div "[DATE]" at bounding box center [242, 323] width 350 height 37
click at [111, 319] on div "[DATE]" at bounding box center [242, 323] width 350 height 37
click at [92, 319] on div "[DATE]" at bounding box center [242, 323] width 350 height 37
click at [176, 321] on div "[DATE]" at bounding box center [242, 323] width 350 height 37
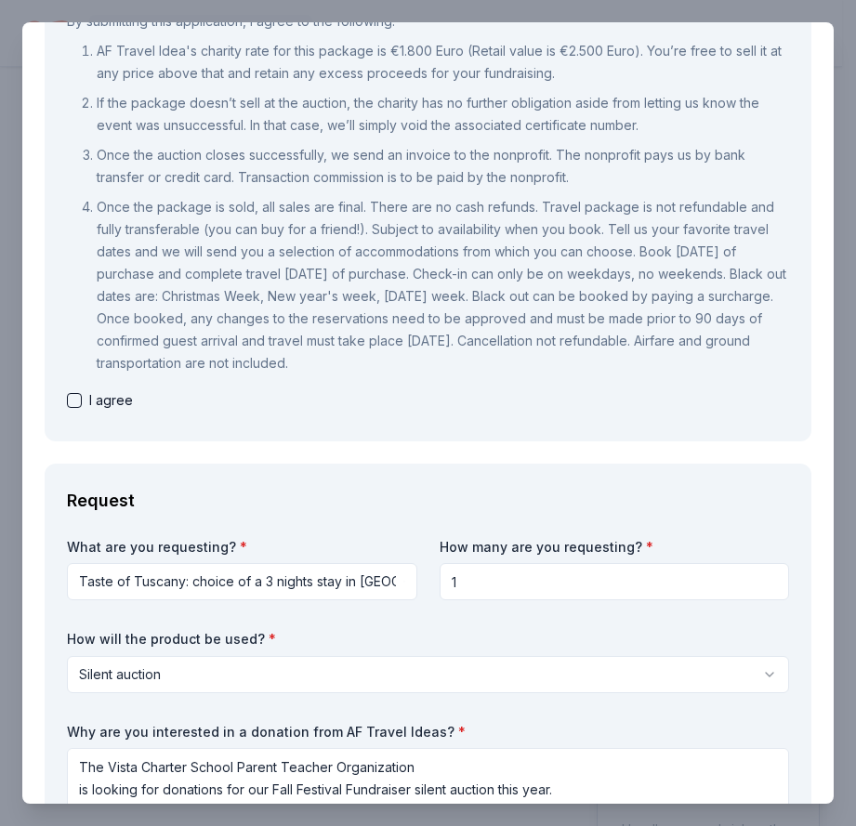
scroll to position [147, 0]
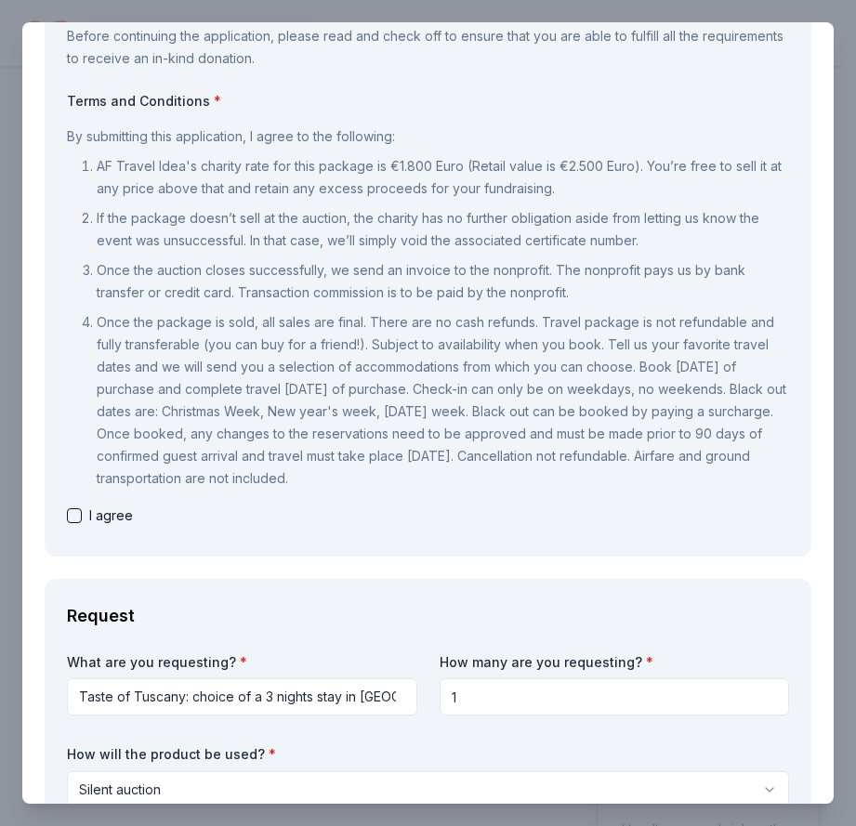
click at [75, 516] on button "button" at bounding box center [74, 515] width 15 height 15
checkbox input "true"
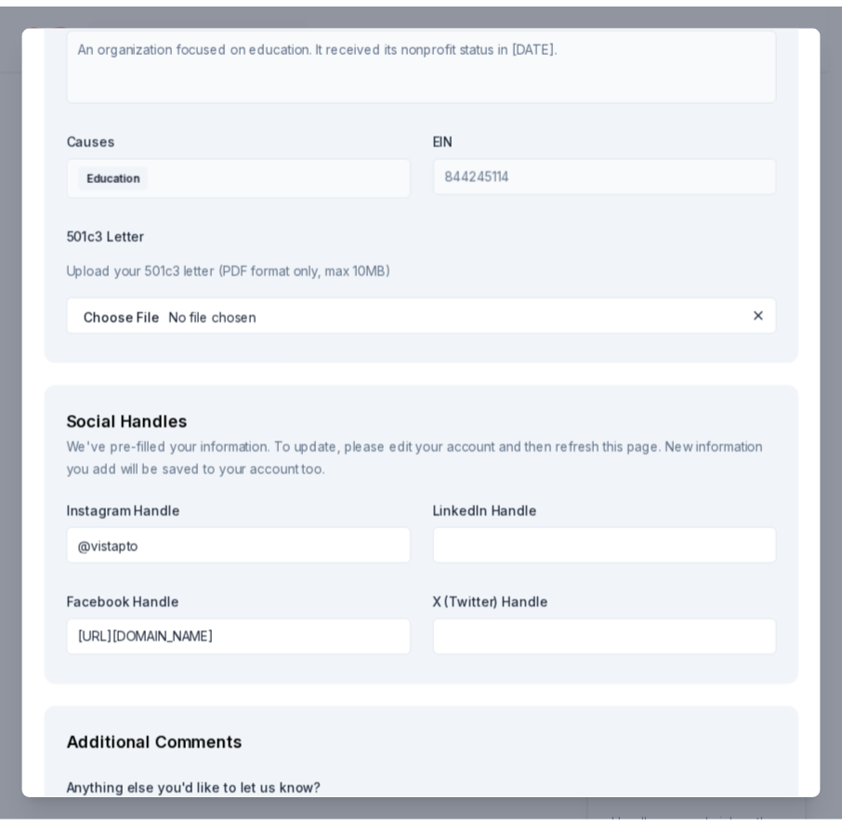
scroll to position [3306, 0]
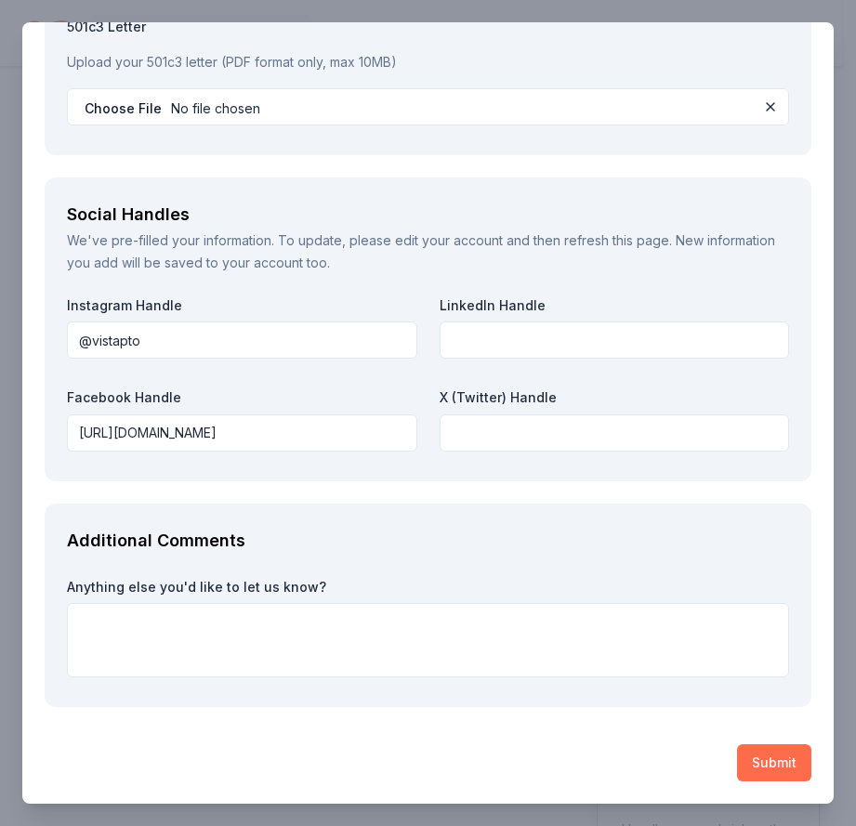
click at [761, 764] on button "Submit" at bounding box center [774, 762] width 74 height 37
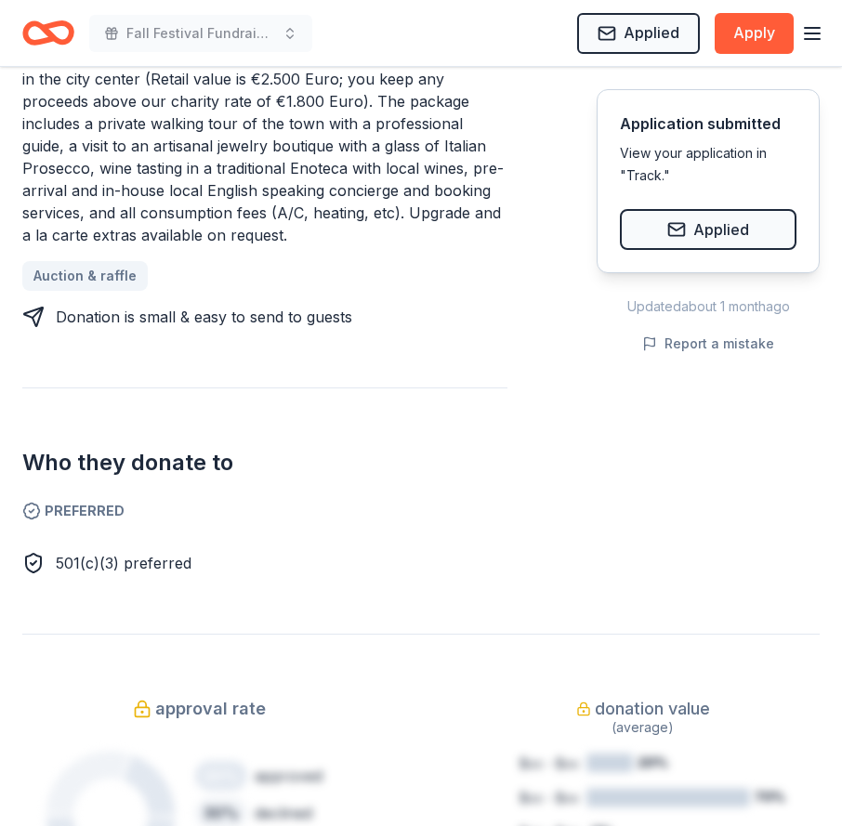
scroll to position [93, 0]
